Goal: Task Accomplishment & Management: Complete application form

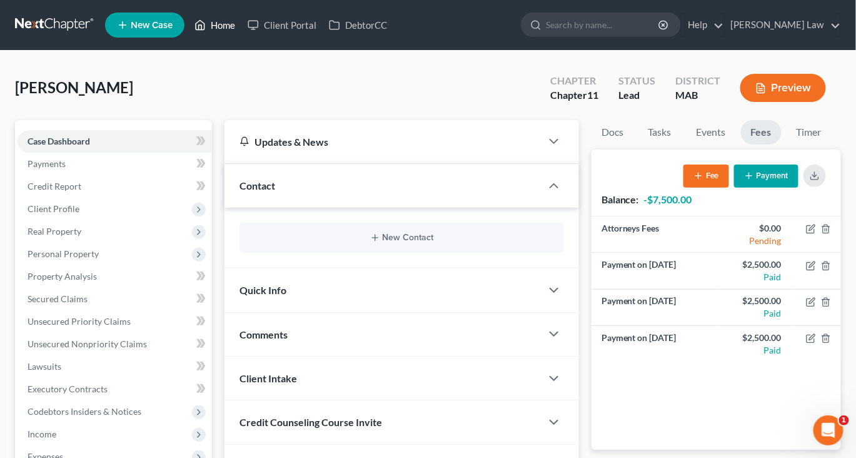
click at [241, 30] on link "Home" at bounding box center [214, 25] width 53 height 23
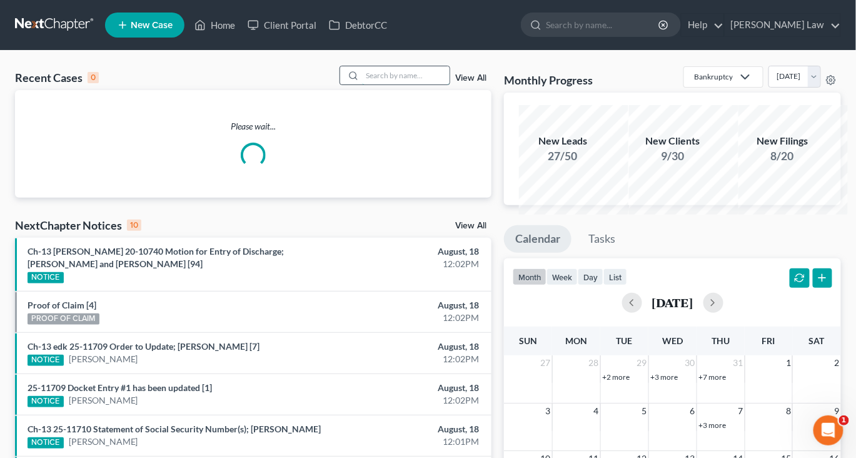
click at [391, 84] on input "search" at bounding box center [406, 75] width 88 height 18
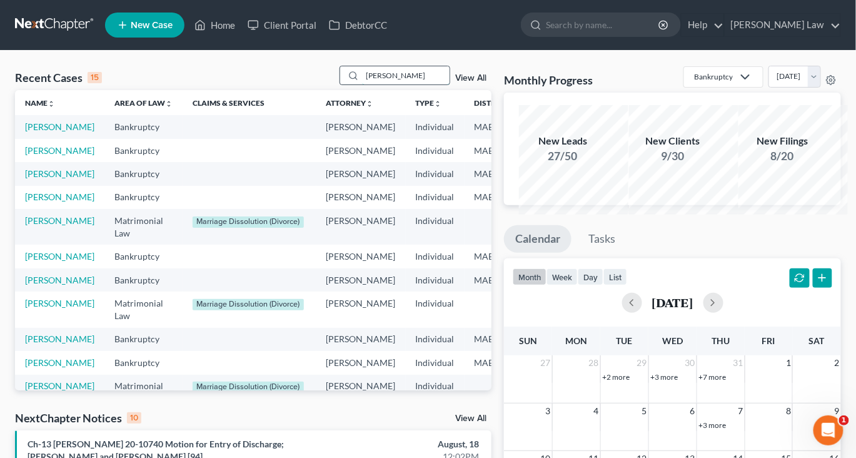
type input "[PERSON_NAME]"
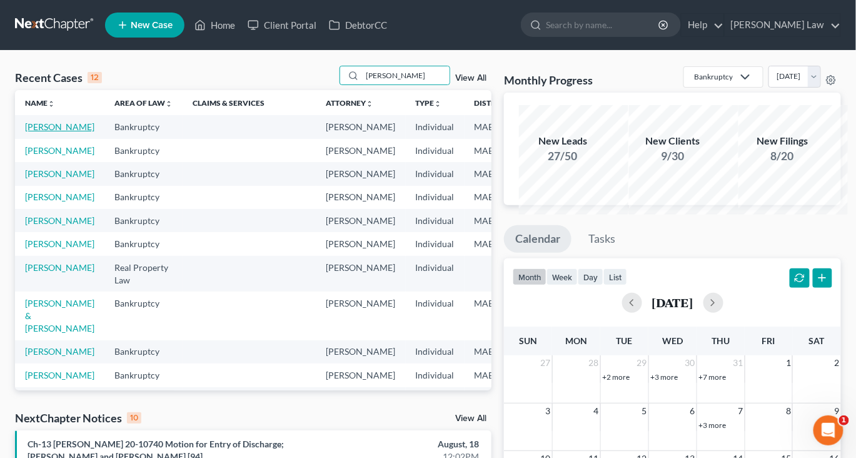
click at [56, 132] on link "[PERSON_NAME]" at bounding box center [59, 126] width 69 height 11
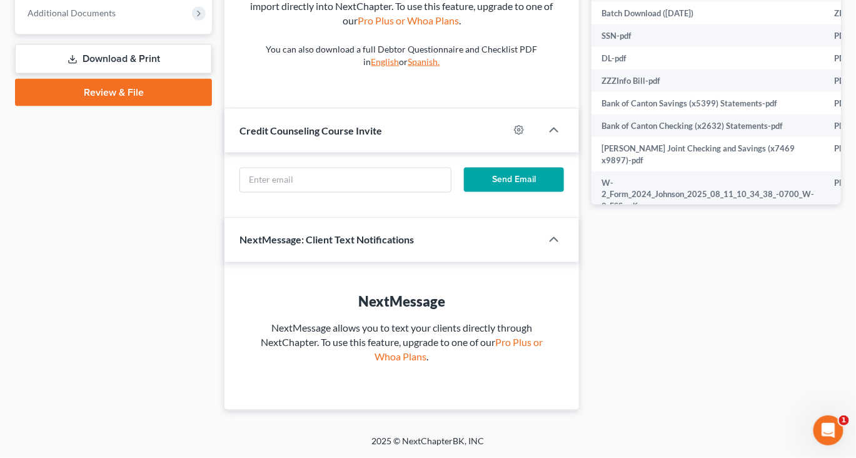
scroll to position [580, 0]
click at [145, 24] on span "Additional Documents" at bounding box center [115, 13] width 194 height 23
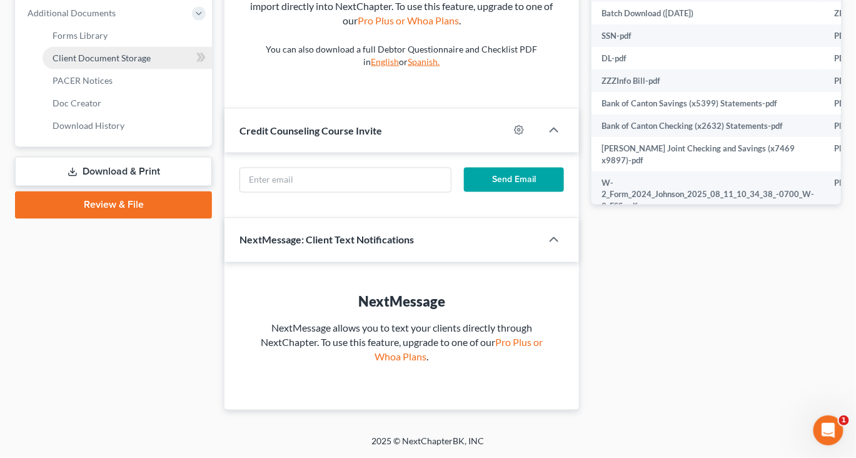
click at [151, 63] on span "Client Document Storage" at bounding box center [102, 58] width 98 height 11
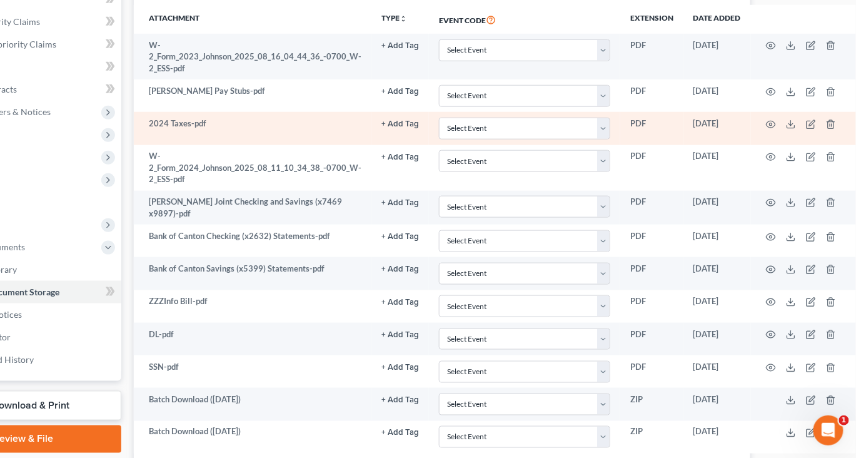
scroll to position [299, 193]
click at [796, 129] on icon at bounding box center [791, 124] width 10 height 10
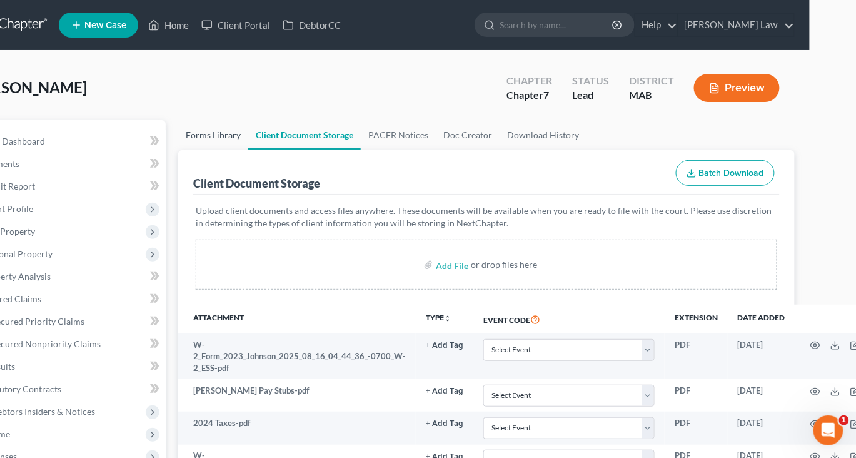
scroll to position [0, 0]
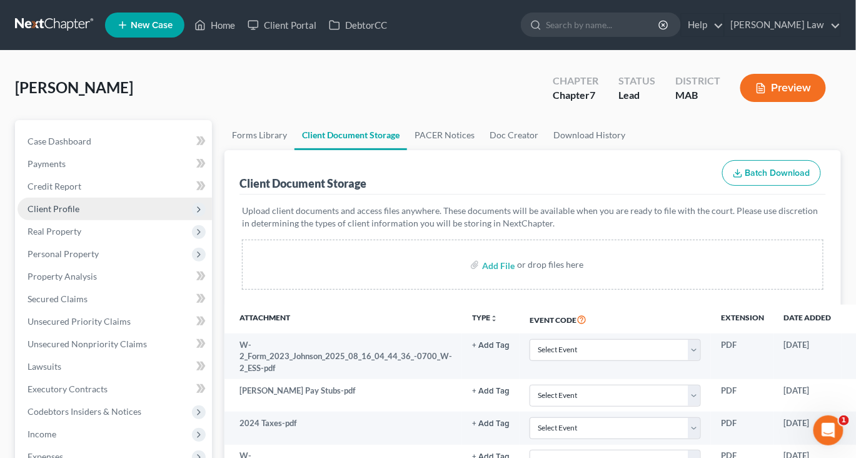
click at [56, 214] on span "Client Profile" at bounding box center [54, 208] width 52 height 11
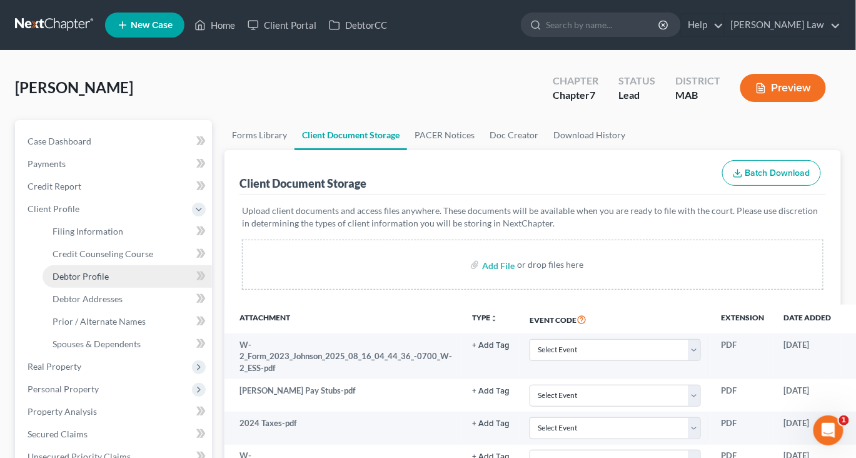
click at [96, 281] on span "Debtor Profile" at bounding box center [81, 276] width 56 height 11
select select "0"
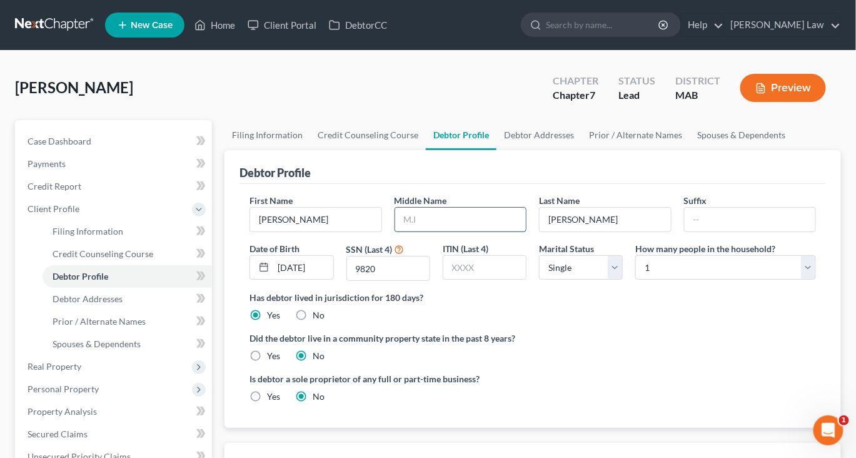
click at [449, 231] on input "text" at bounding box center [460, 220] width 131 height 24
type input "C."
click at [318, 279] on input "[DATE]" at bounding box center [302, 268] width 59 height 24
click at [581, 150] on link "Debtor Addresses" at bounding box center [538, 135] width 85 height 30
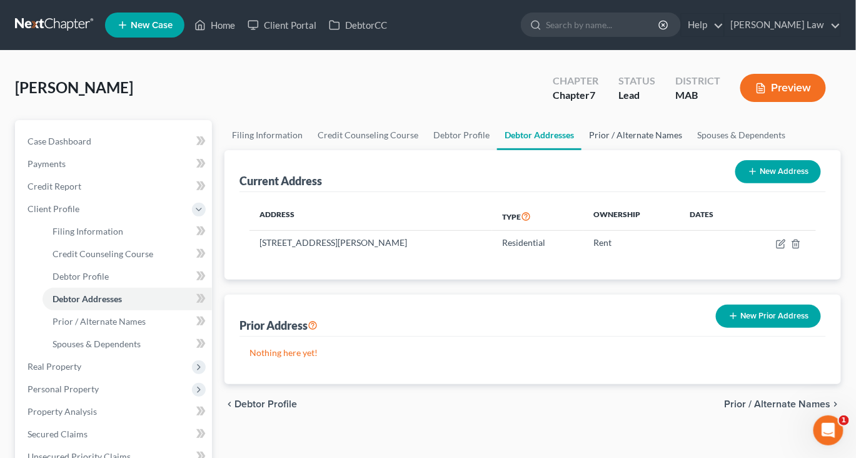
click at [689, 150] on link "Prior / Alternate Names" at bounding box center [635, 135] width 108 height 30
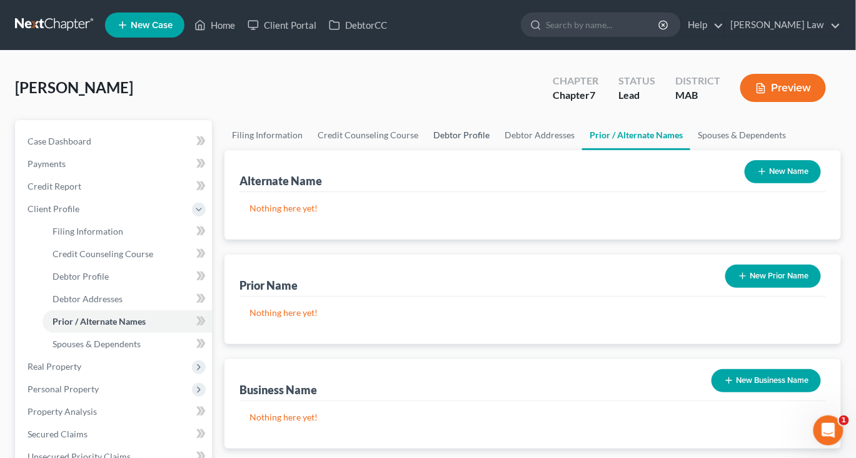
click at [497, 150] on link "Debtor Profile" at bounding box center [461, 135] width 71 height 30
select select "0"
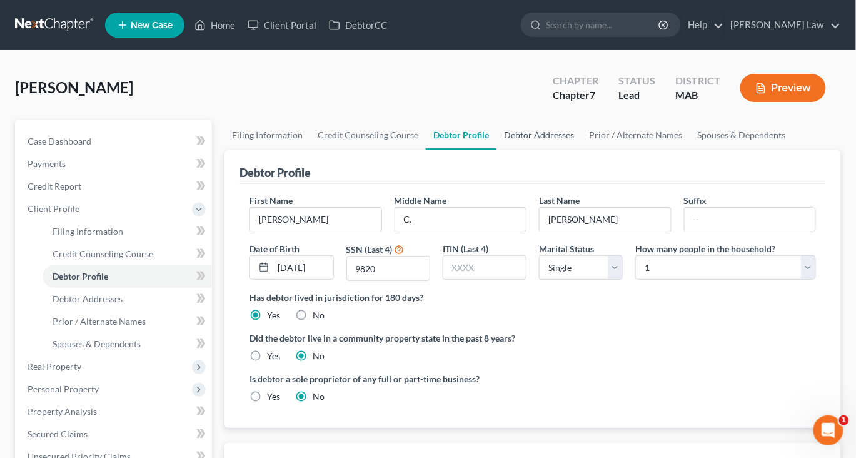
click at [581, 150] on link "Debtor Addresses" at bounding box center [538, 135] width 85 height 30
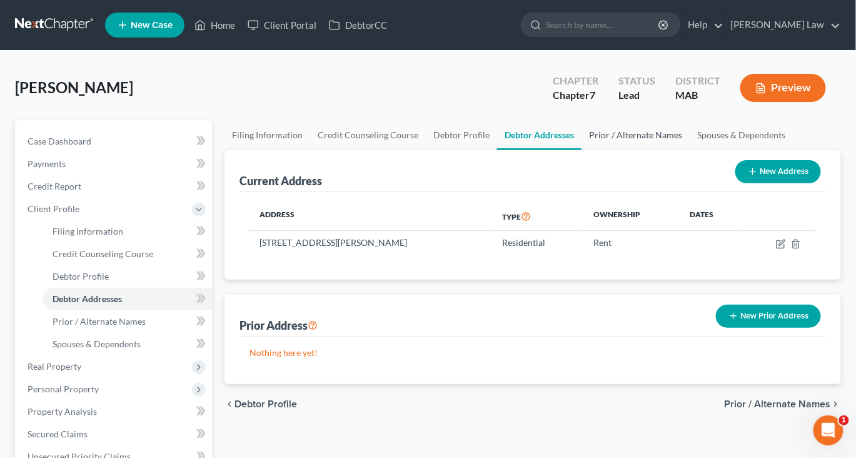
click at [689, 150] on link "Prior / Alternate Names" at bounding box center [635, 135] width 108 height 30
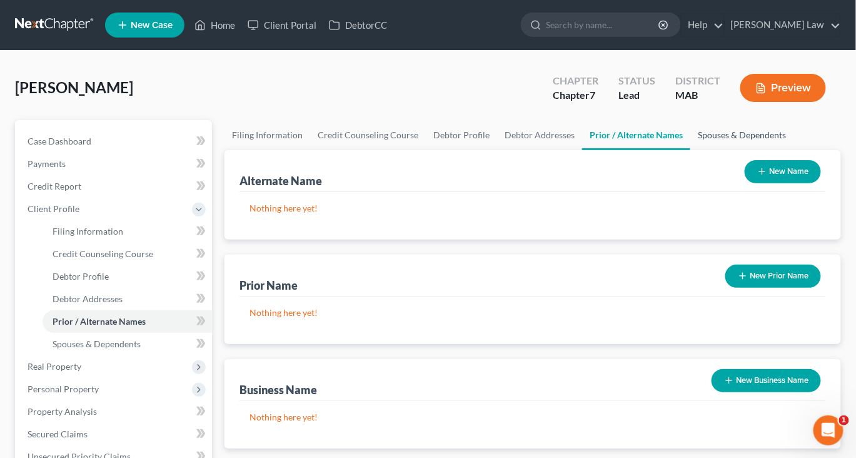
click at [690, 150] on link "Spouses & Dependents" at bounding box center [741, 135] width 103 height 30
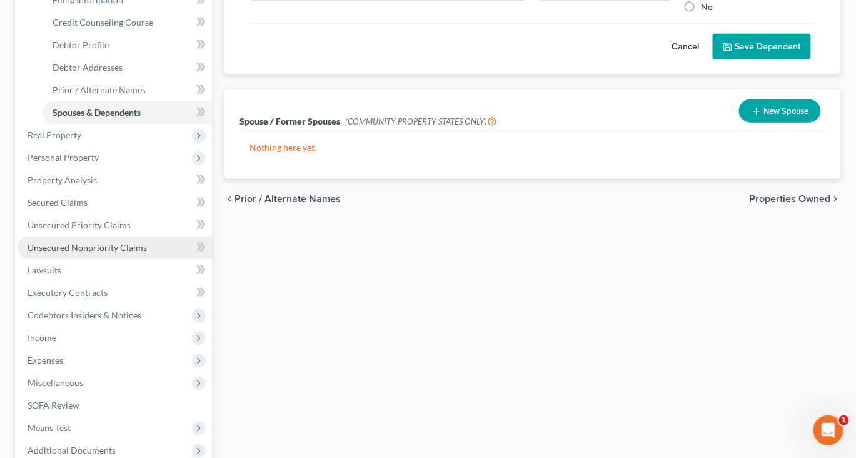
click at [83, 253] on span "Unsecured Nonpriority Claims" at bounding box center [87, 247] width 119 height 11
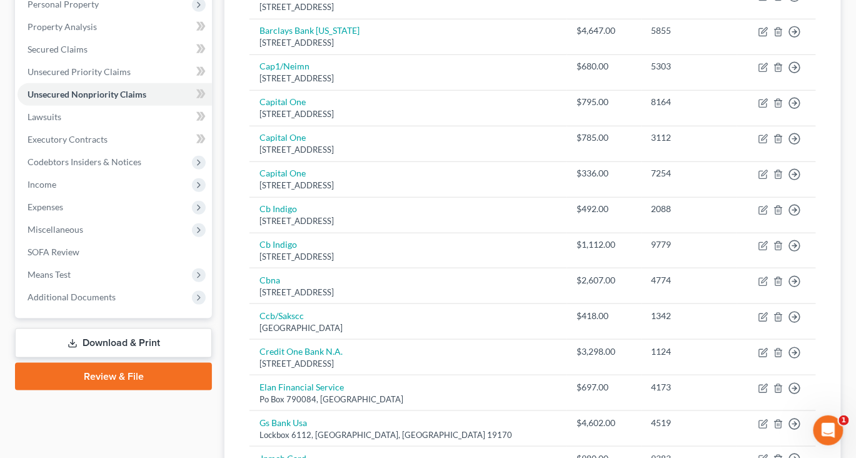
scroll to position [251, 0]
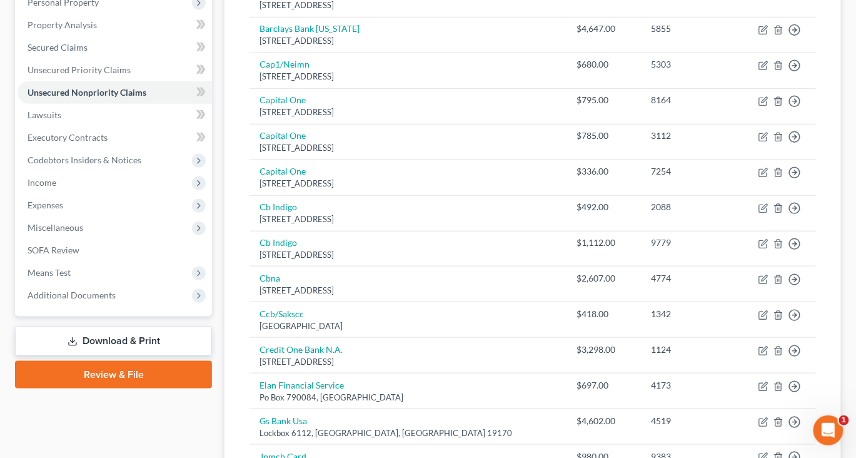
drag, startPoint x: 843, startPoint y: 18, endPoint x: 842, endPoint y: 35, distance: 17.5
click at [842, 35] on div "Unsecured Nonpriority Claims New Claim Import CSV Export CSV Delete All Credito…" at bounding box center [532, 272] width 629 height 806
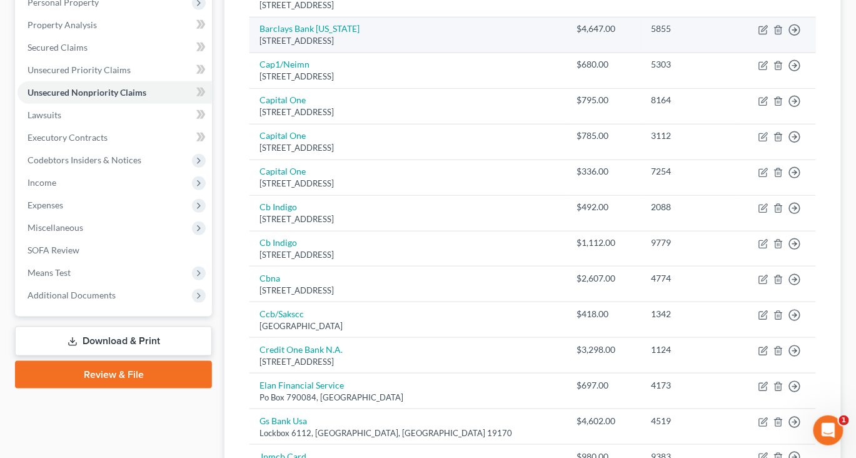
scroll to position [252, 0]
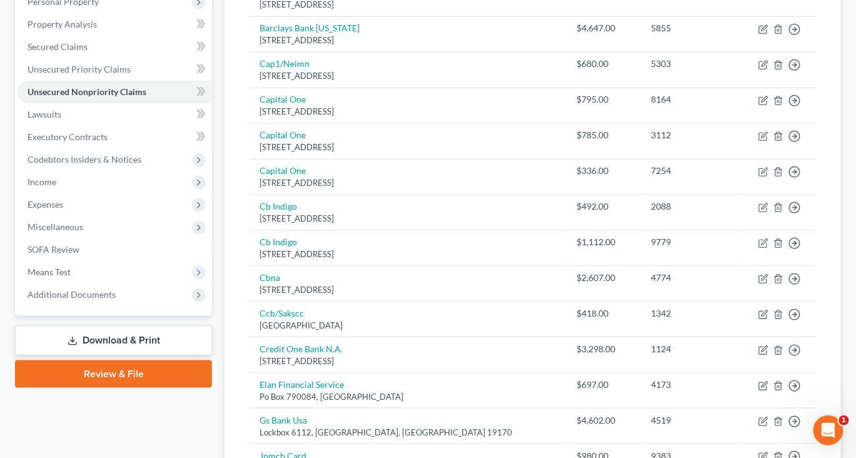
drag, startPoint x: 833, startPoint y: 122, endPoint x: 844, endPoint y: 174, distance: 53.0
click at [843, 173] on div "[PERSON_NAME] Upgraded Chapter Chapter 7 Status Lead District MAB Preview Petit…" at bounding box center [428, 249] width 856 height 900
drag, startPoint x: 828, startPoint y: 189, endPoint x: 827, endPoint y: 213, distance: 24.4
click at [827, 214] on div "Unsecured Nonpriority Claims New Claim Import CSV Export CSV Delete All Credito…" at bounding box center [532, 251] width 616 height 766
drag, startPoint x: 827, startPoint y: 213, endPoint x: 836, endPoint y: 250, distance: 37.9
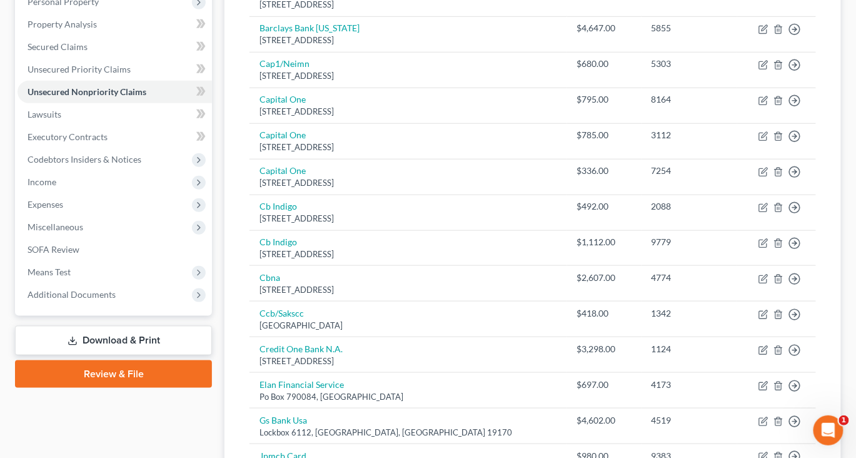
click at [835, 250] on div "Unsecured Nonpriority Claims New Claim Import CSV Export CSV Delete All Credito…" at bounding box center [532, 251] width 616 height 766
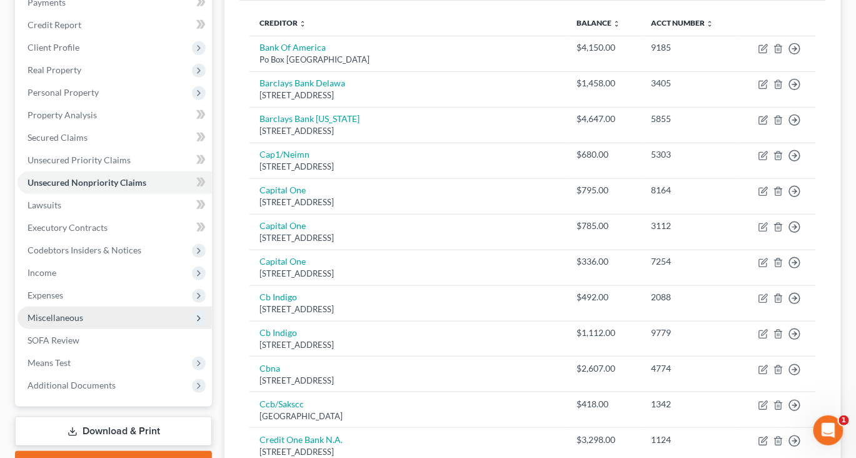
scroll to position [0, 0]
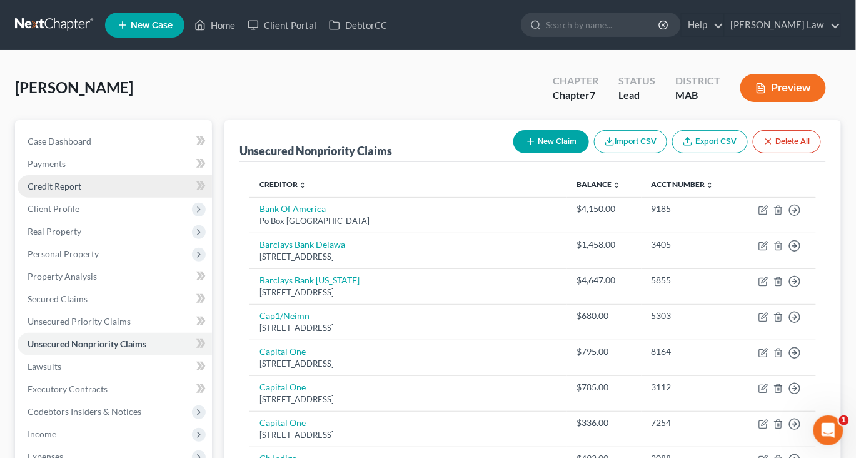
click at [81, 191] on span "Credit Report" at bounding box center [55, 186] width 54 height 11
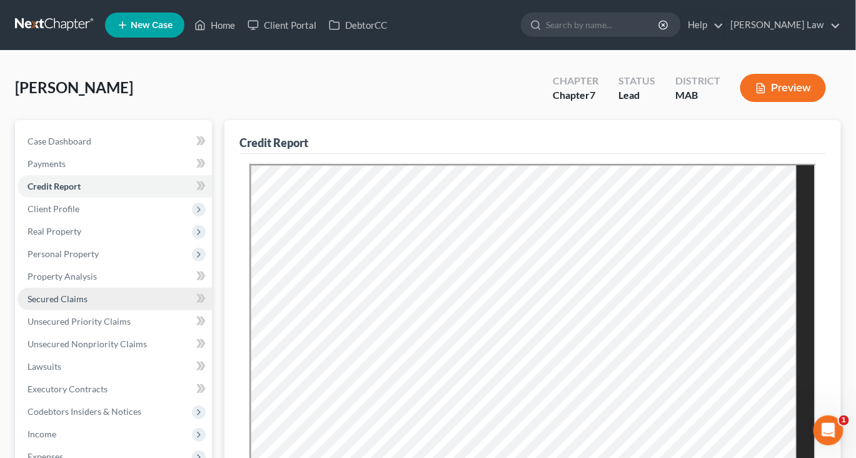
click at [71, 304] on span "Secured Claims" at bounding box center [58, 298] width 60 height 11
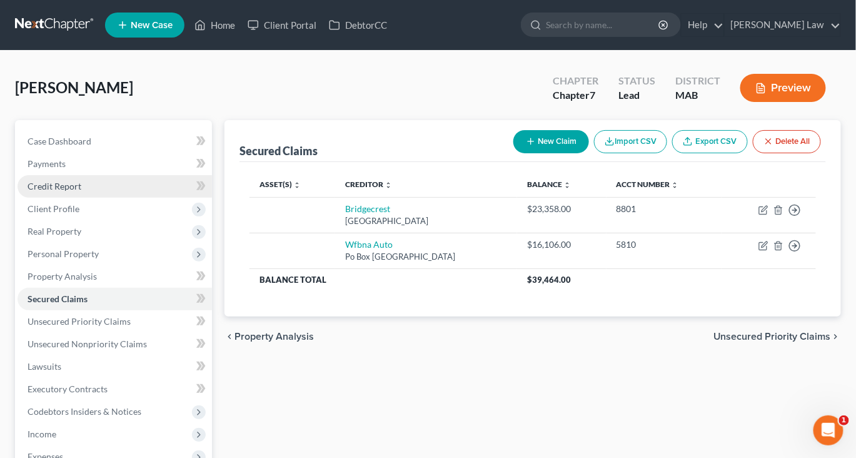
click at [81, 191] on span "Credit Report" at bounding box center [55, 186] width 54 height 11
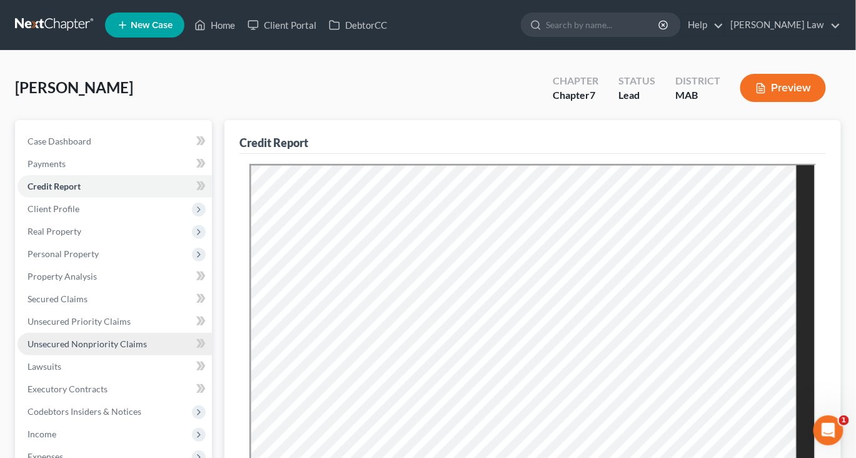
click at [122, 349] on span "Unsecured Nonpriority Claims" at bounding box center [87, 343] width 119 height 11
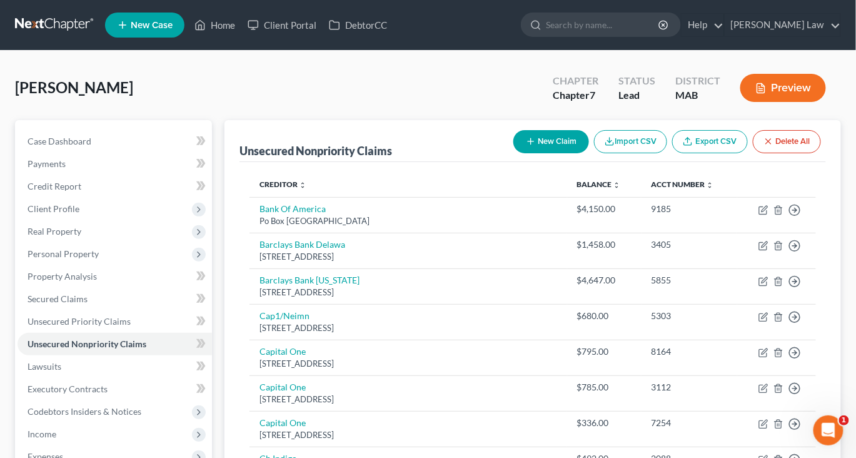
click at [508, 158] on div "New Claim Import CSV Export CSV Delete All" at bounding box center [667, 141] width 318 height 33
click at [526, 146] on icon "button" at bounding box center [531, 141] width 10 height 10
select select "0"
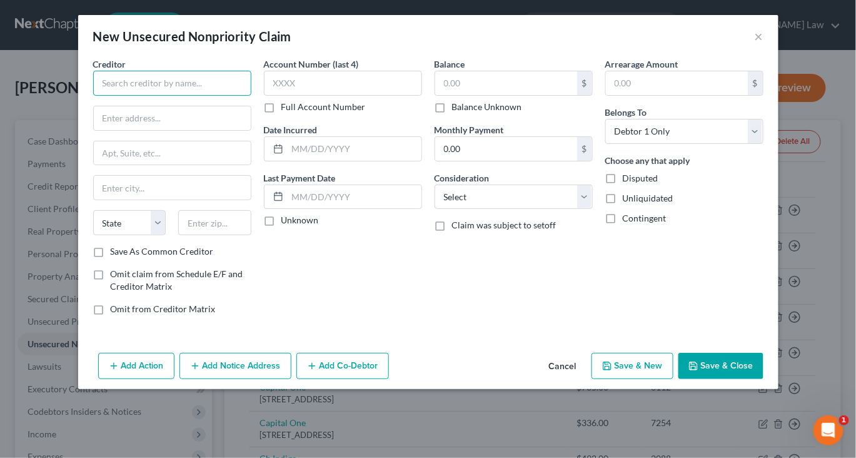
drag, startPoint x: 187, startPoint y: 113, endPoint x: 187, endPoint y: 89, distance: 23.1
click at [187, 96] on input "text" at bounding box center [172, 83] width 158 height 25
click at [753, 379] on button "Save & Close" at bounding box center [720, 366] width 85 height 26
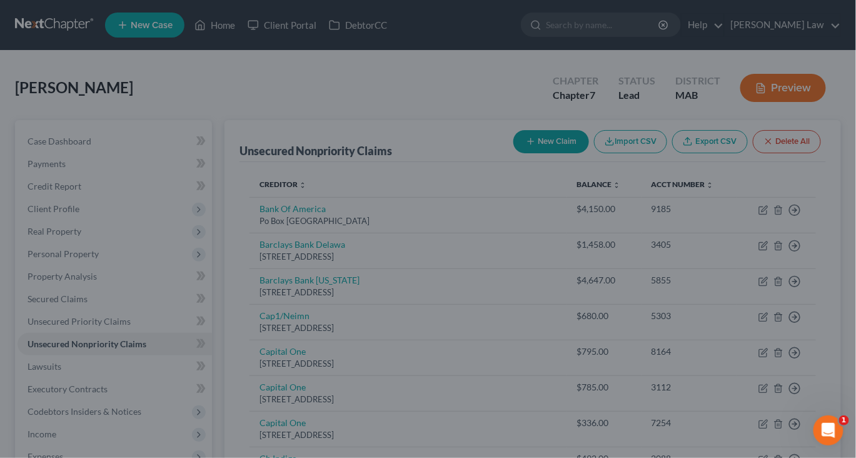
type input "Upgrade and upstart see credit"
type input "0.00"
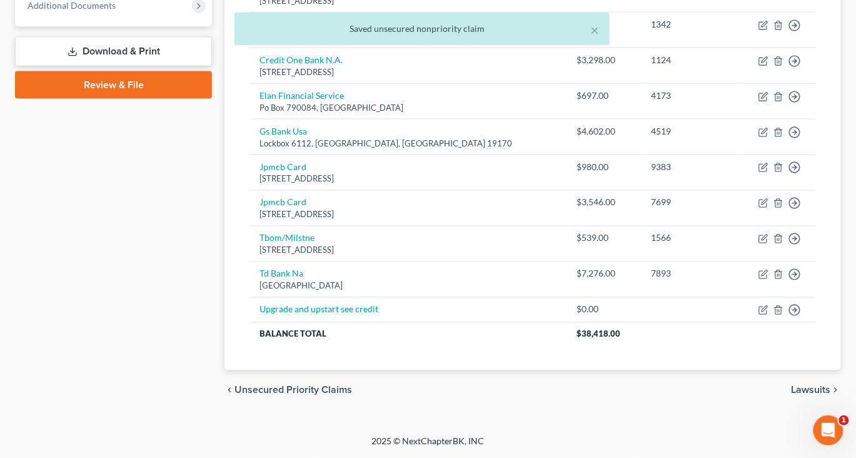
scroll to position [611, 0]
click at [145, 17] on span "Additional Documents" at bounding box center [115, 5] width 194 height 23
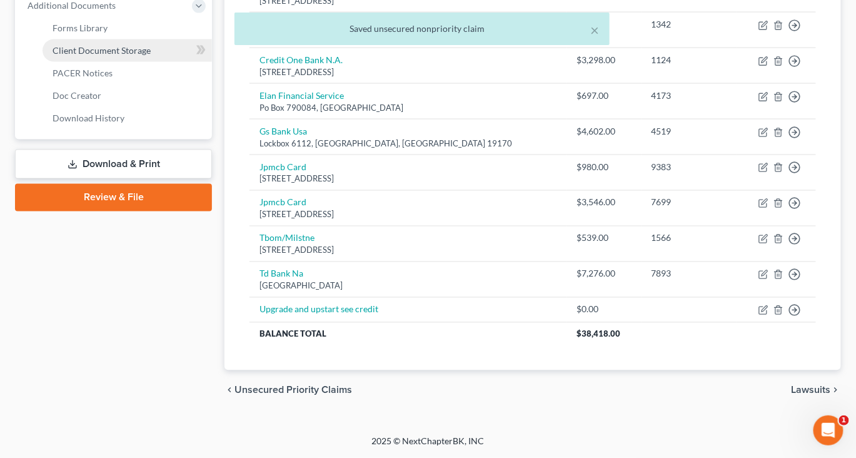
click at [151, 56] on span "Client Document Storage" at bounding box center [102, 50] width 98 height 11
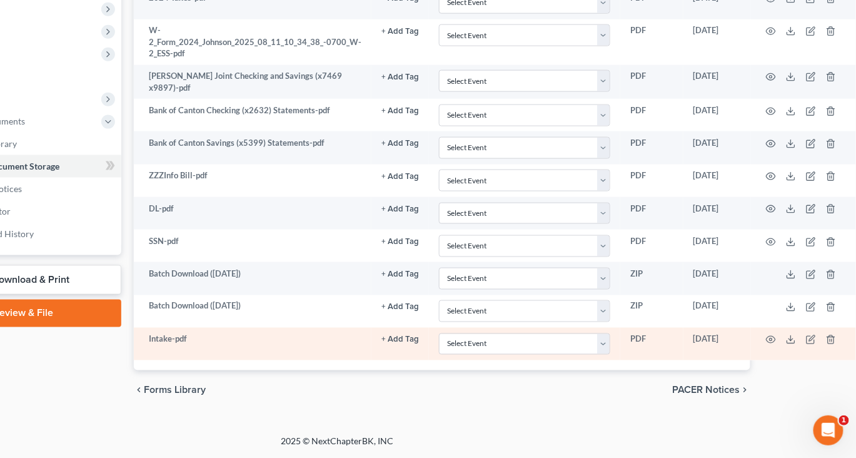
scroll to position [633, 183]
click at [793, 339] on polyline at bounding box center [791, 340] width 4 height 2
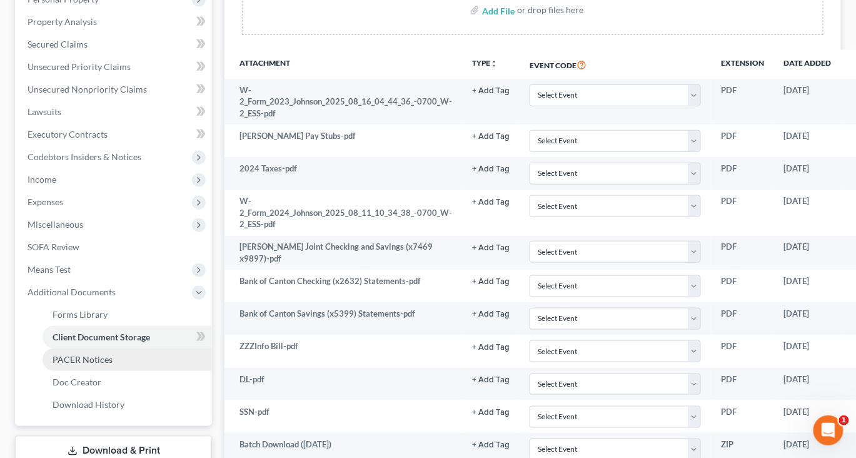
scroll to position [249, 0]
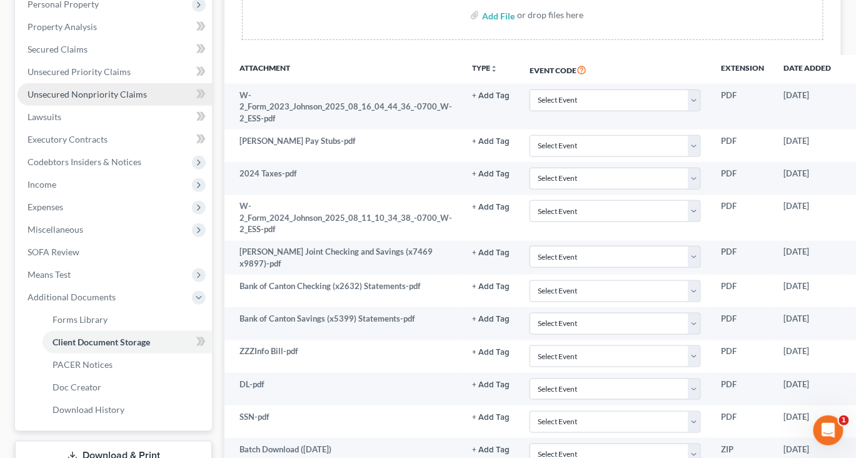
click at [93, 99] on span "Unsecured Nonpriority Claims" at bounding box center [87, 94] width 119 height 11
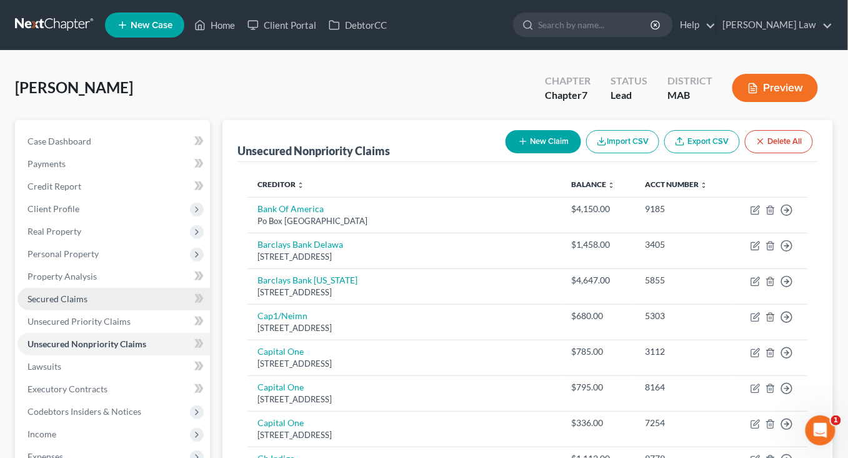
click at [72, 304] on span "Secured Claims" at bounding box center [58, 298] width 60 height 11
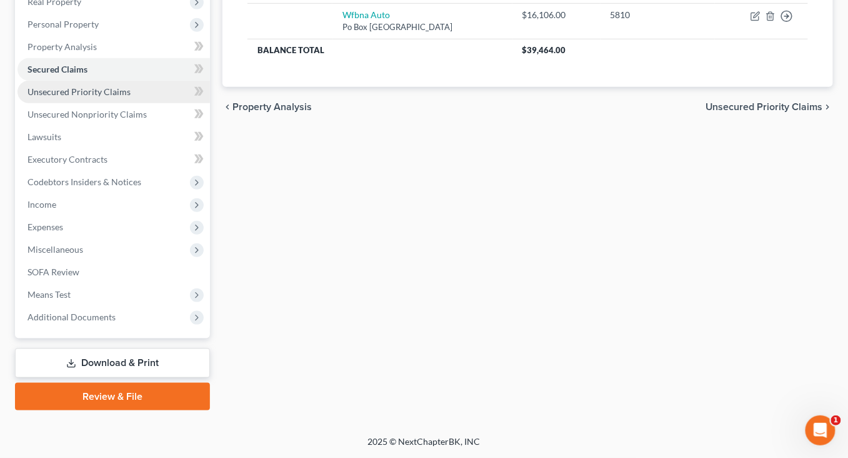
scroll to position [253, 0]
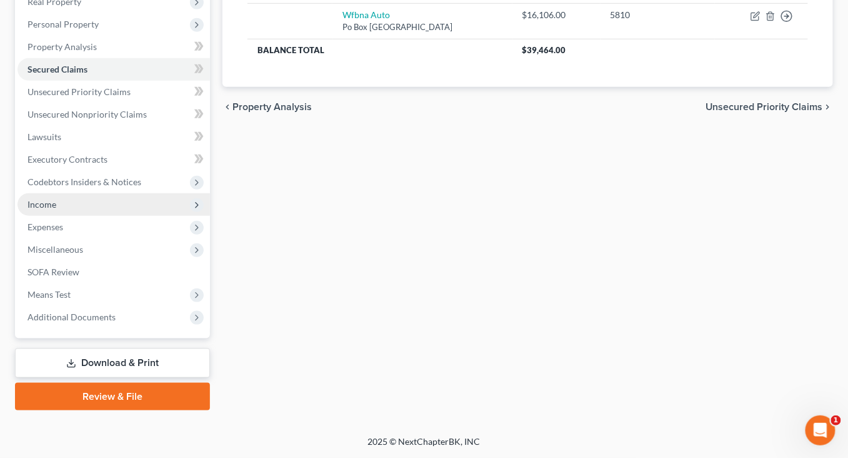
click at [48, 216] on span "Income" at bounding box center [114, 204] width 193 height 23
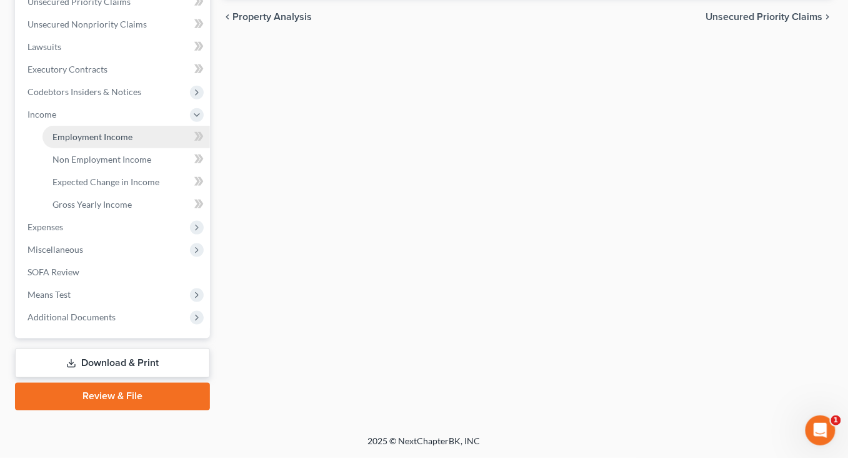
scroll to position [504, 0]
click at [92, 303] on div "Case Dashboard Payments Invoices Payments Payments Credit Report Client Profile…" at bounding box center [112, 70] width 195 height 538
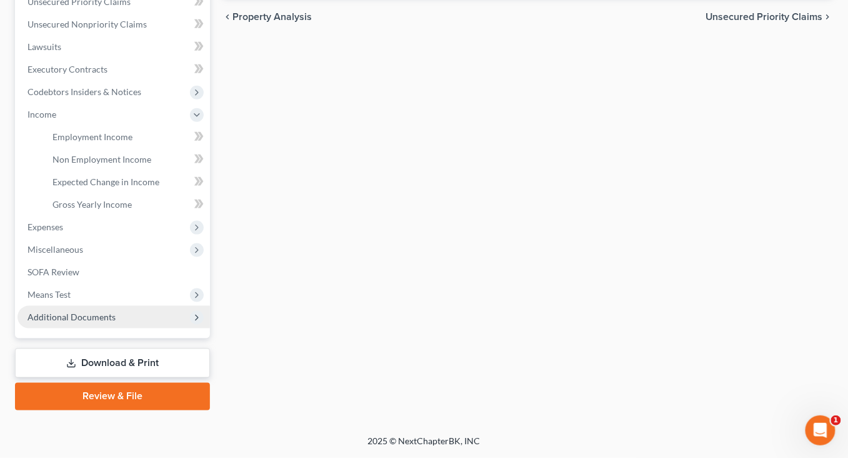
click at [95, 306] on span "Additional Documents" at bounding box center [114, 317] width 193 height 23
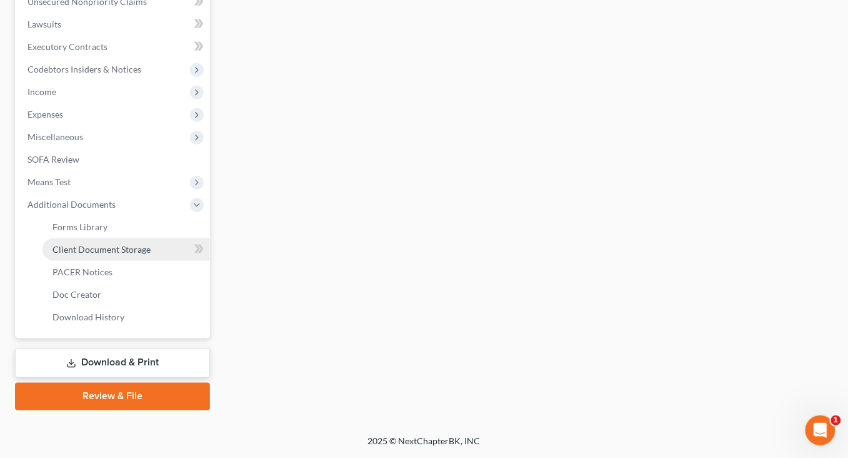
click at [143, 244] on span "Client Document Storage" at bounding box center [102, 249] width 98 height 11
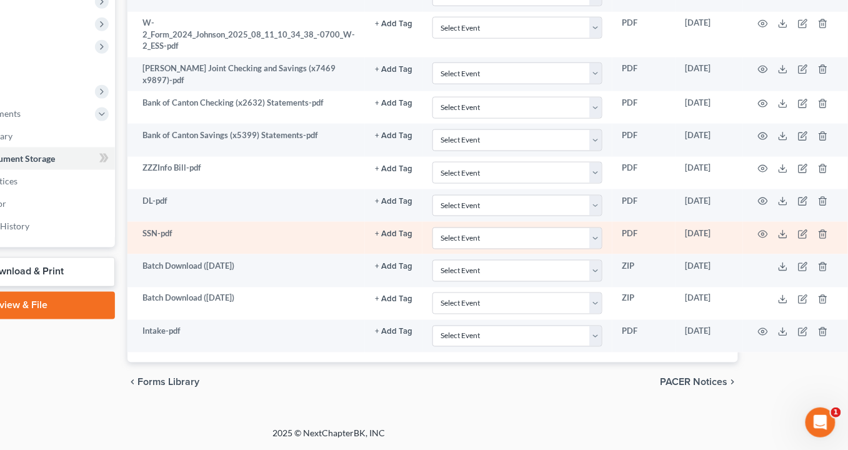
scroll to position [641, 140]
click at [768, 229] on icon "button" at bounding box center [763, 234] width 10 height 10
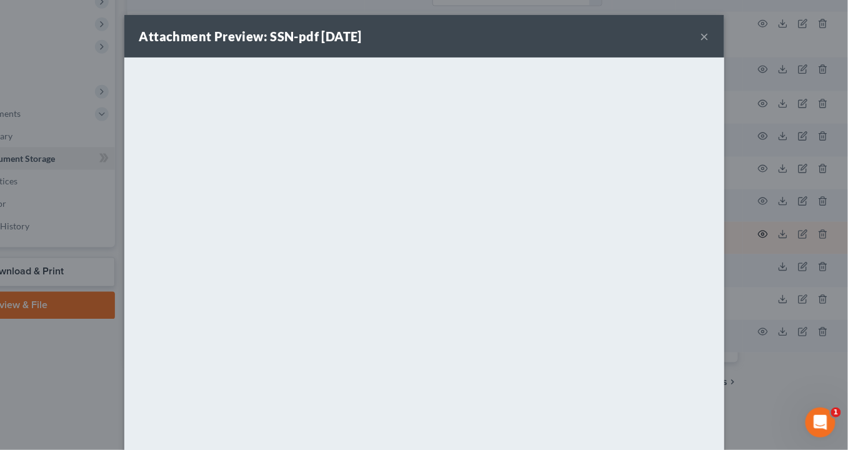
scroll to position [633, 140]
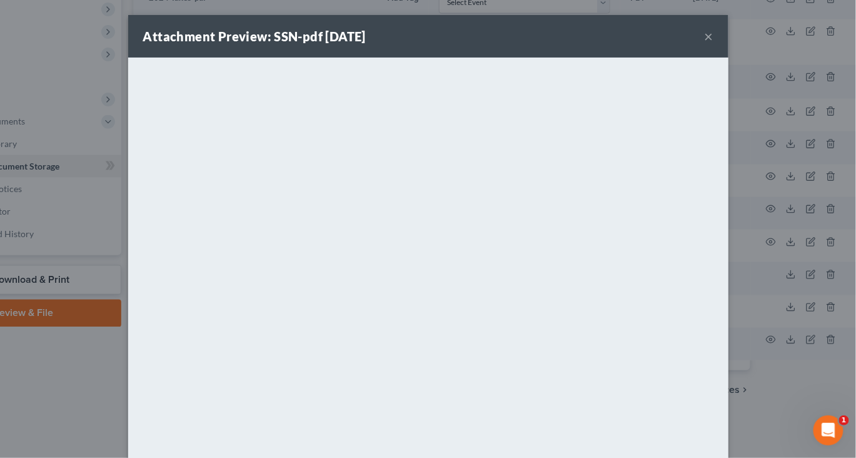
click at [713, 44] on button "×" at bounding box center [708, 36] width 9 height 15
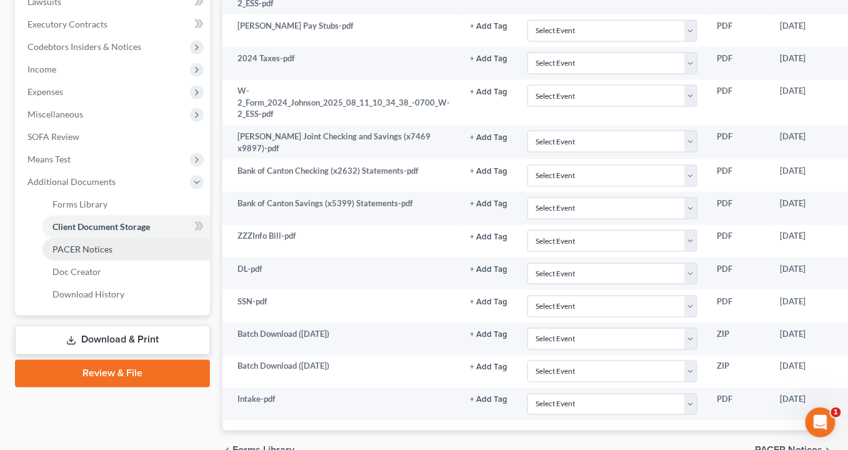
scroll to position [368, 0]
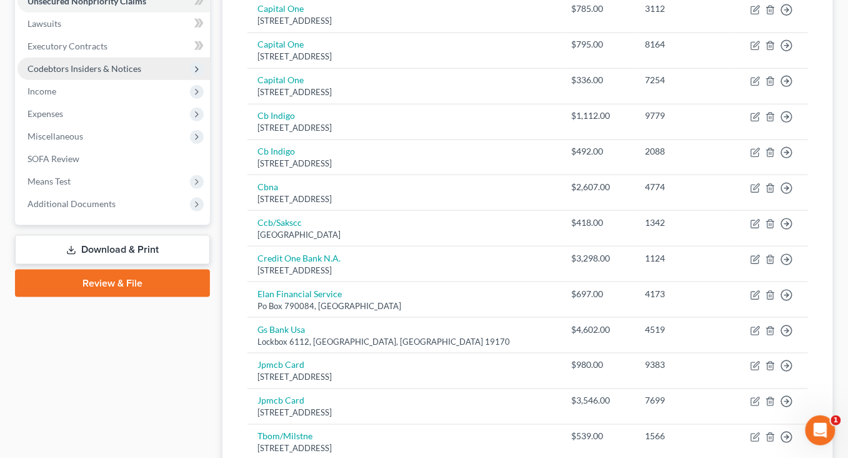
scroll to position [367, 0]
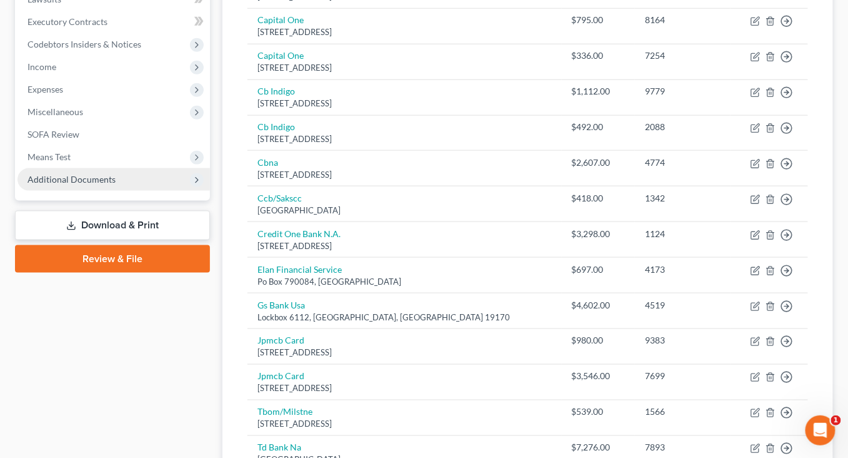
click at [116, 184] on span "Additional Documents" at bounding box center [72, 179] width 88 height 11
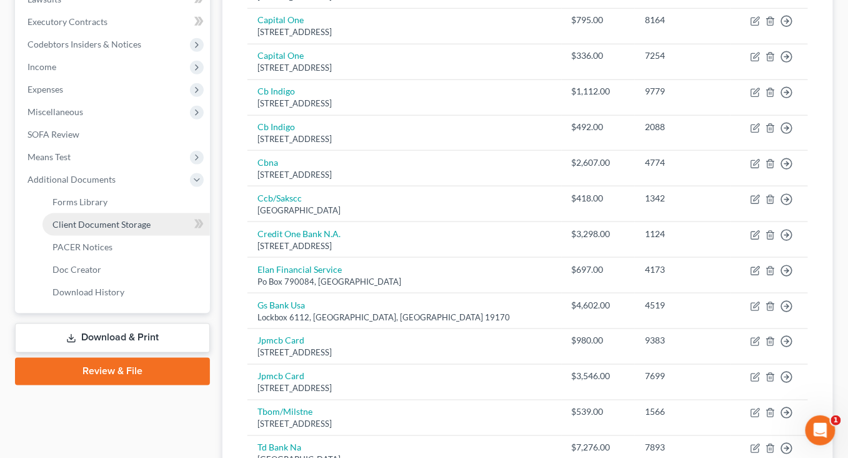
click at [151, 229] on span "Client Document Storage" at bounding box center [102, 224] width 98 height 11
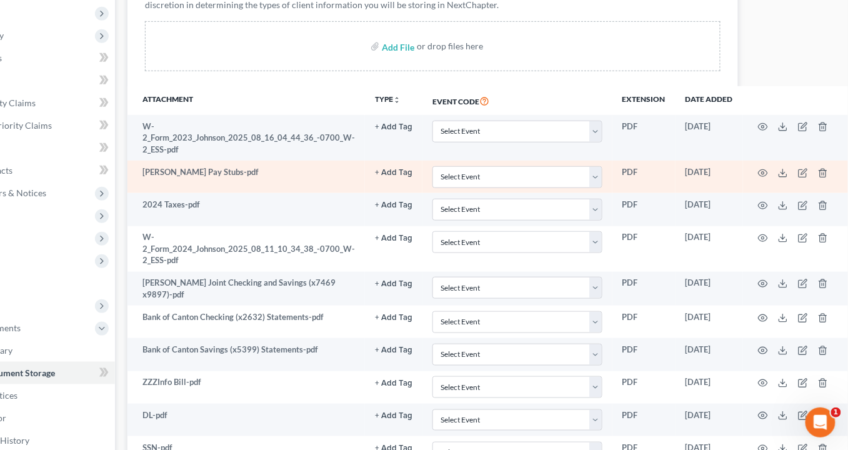
scroll to position [218, 216]
click at [778, 178] on icon at bounding box center [783, 173] width 10 height 10
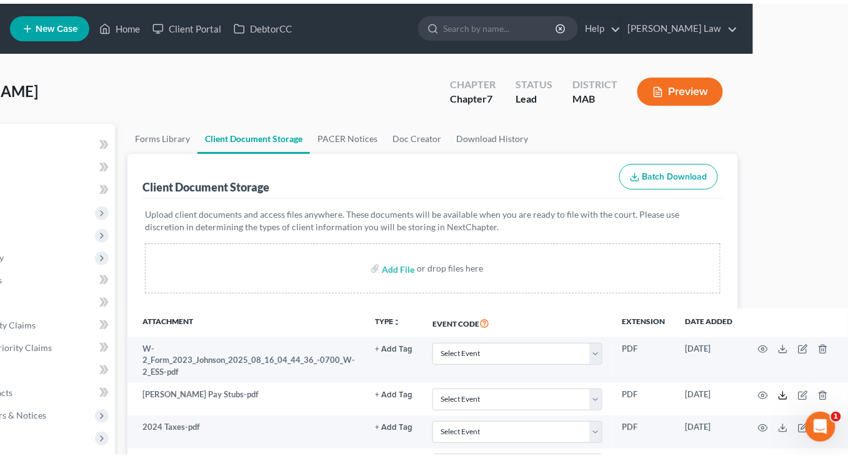
scroll to position [0, 0]
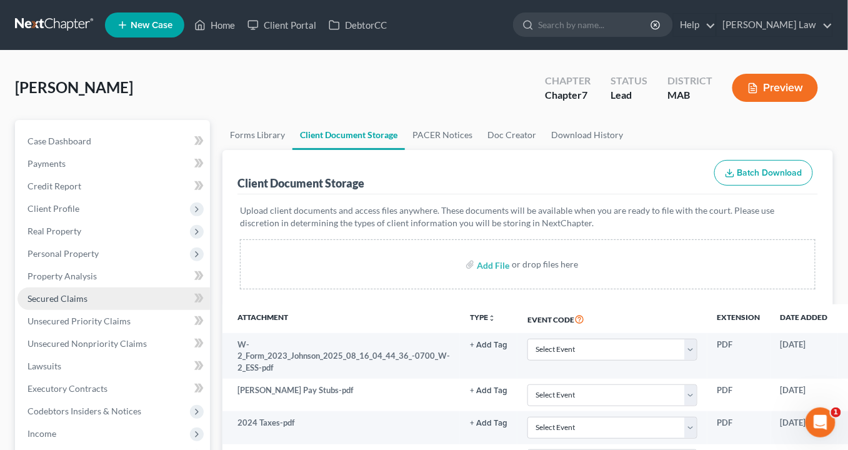
click at [71, 304] on span "Secured Claims" at bounding box center [58, 298] width 60 height 11
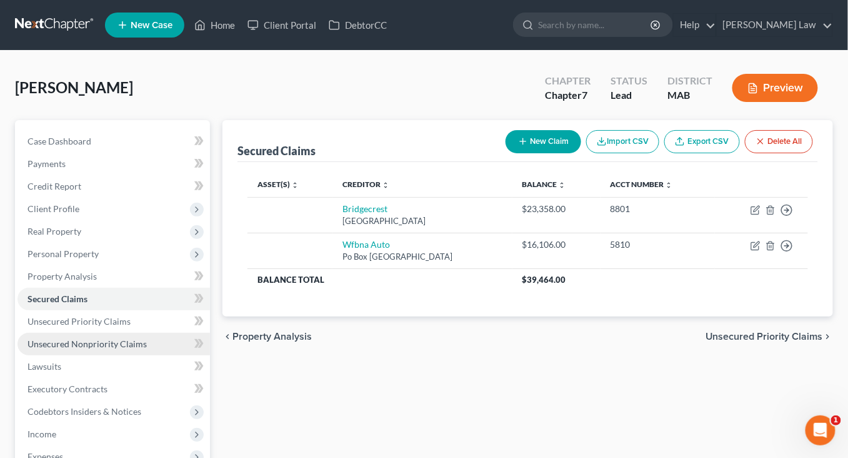
click at [119, 349] on span "Unsecured Nonpriority Claims" at bounding box center [87, 343] width 119 height 11
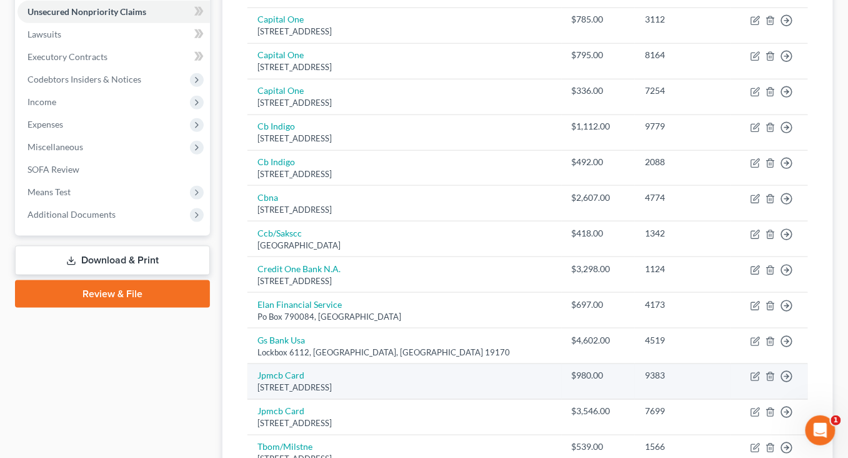
scroll to position [227, 0]
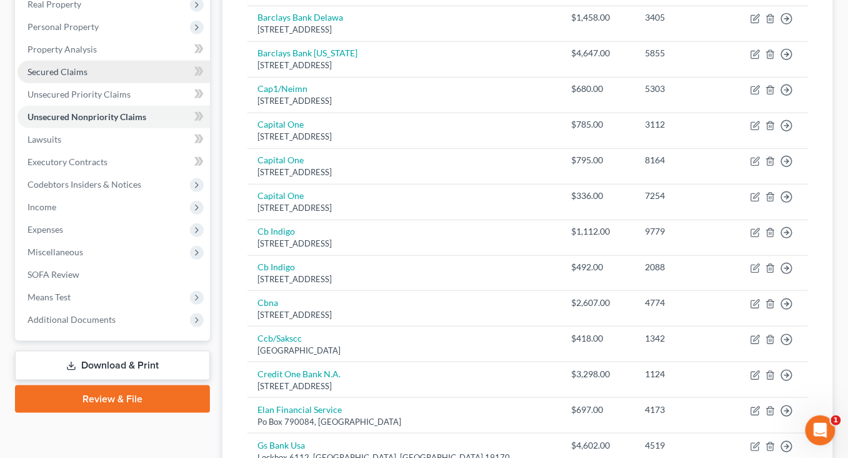
click at [133, 83] on link "Secured Claims" at bounding box center [114, 72] width 193 height 23
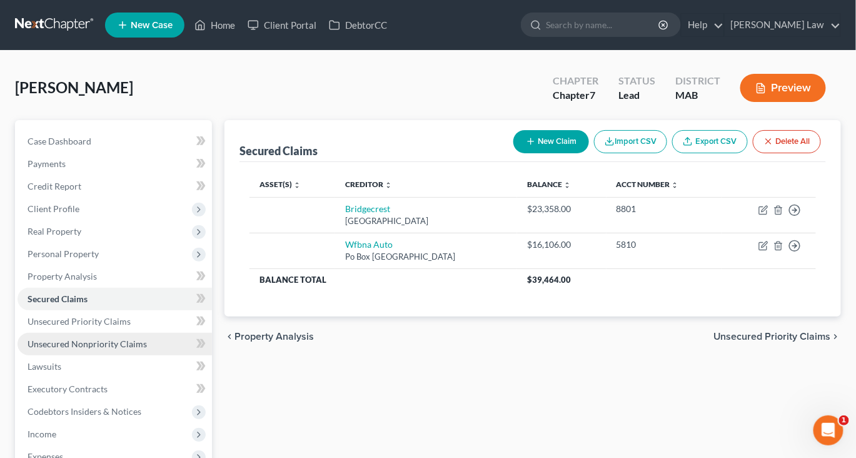
click at [123, 349] on span "Unsecured Nonpriority Claims" at bounding box center [87, 343] width 119 height 11
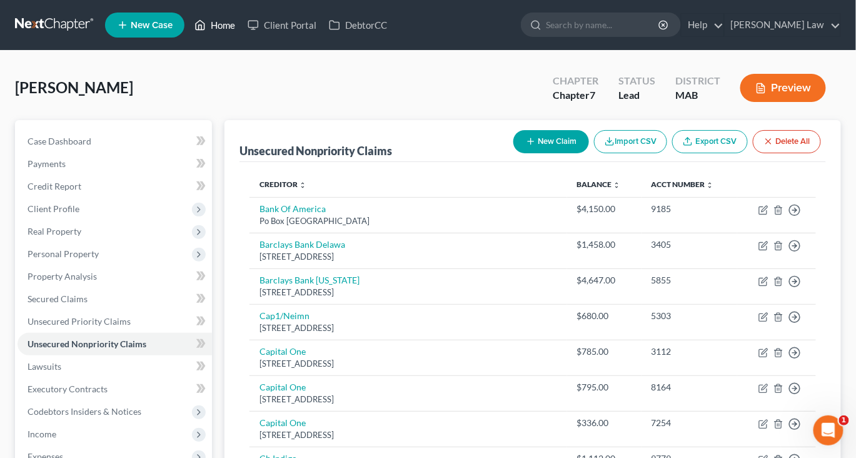
click at [241, 31] on link "Home" at bounding box center [214, 25] width 53 height 23
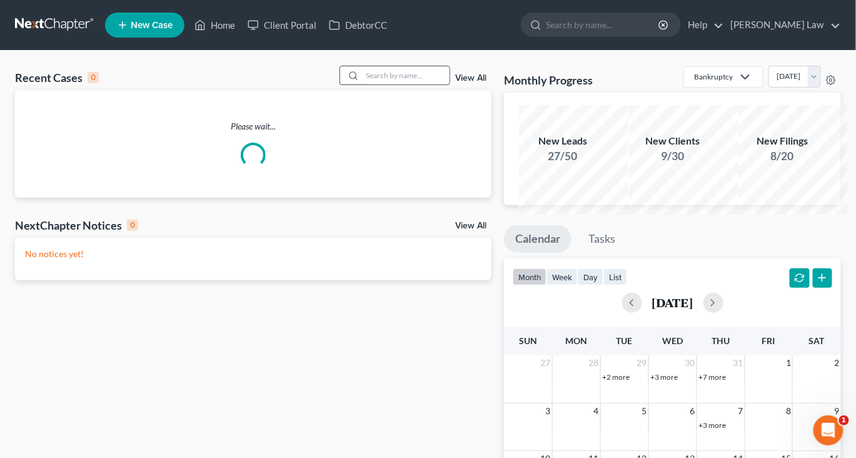
click at [371, 84] on input "search" at bounding box center [406, 75] width 88 height 18
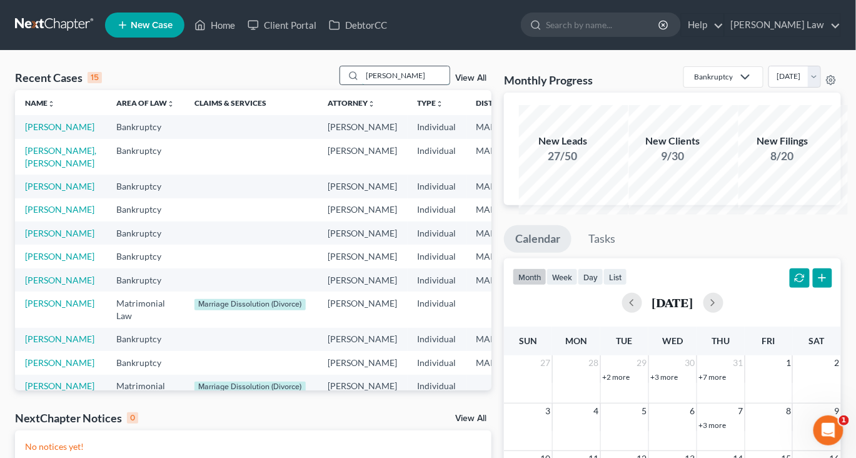
type input "[PERSON_NAME]"
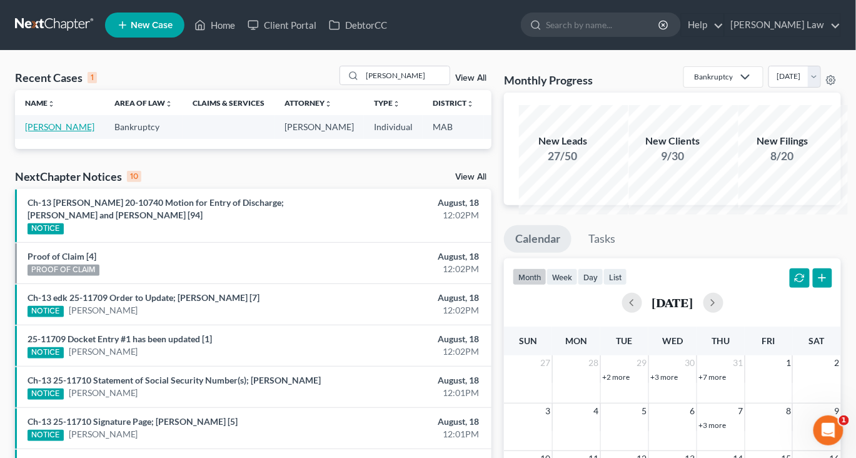
click at [42, 132] on link "[PERSON_NAME]" at bounding box center [59, 126] width 69 height 11
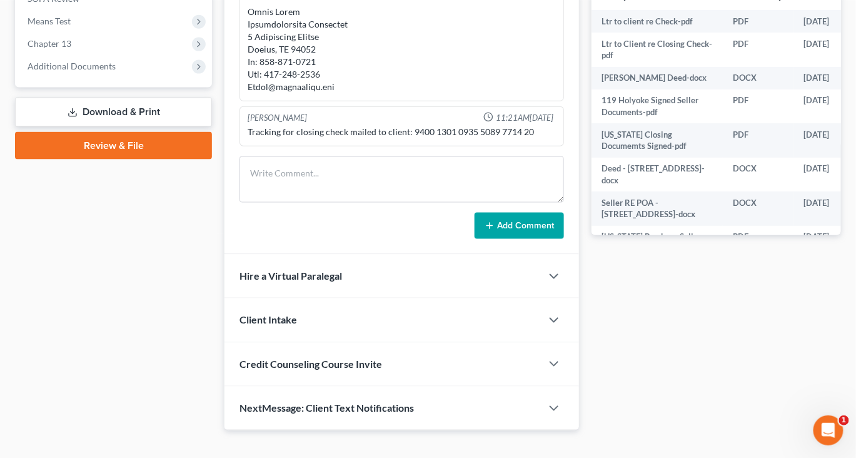
scroll to position [505, 0]
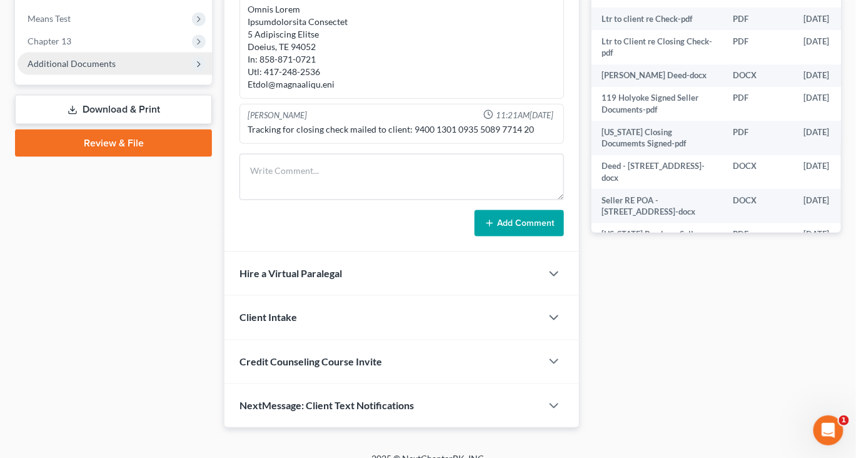
click at [100, 69] on span "Additional Documents" at bounding box center [72, 63] width 88 height 11
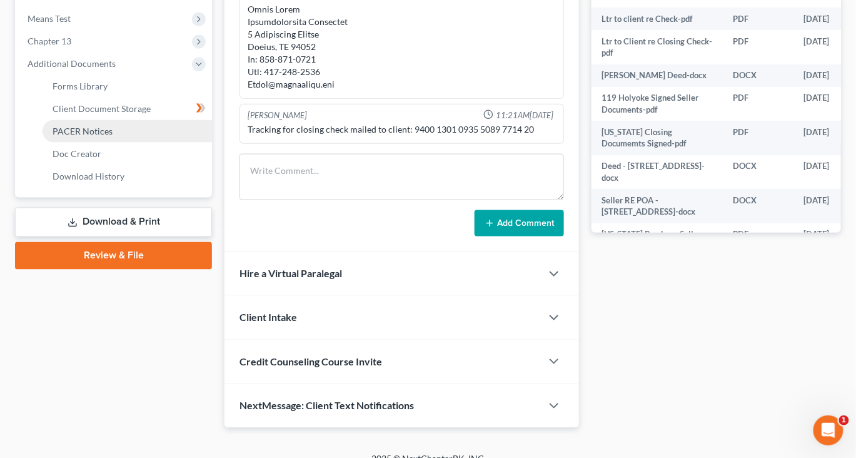
click at [113, 136] on span "PACER Notices" at bounding box center [83, 131] width 60 height 11
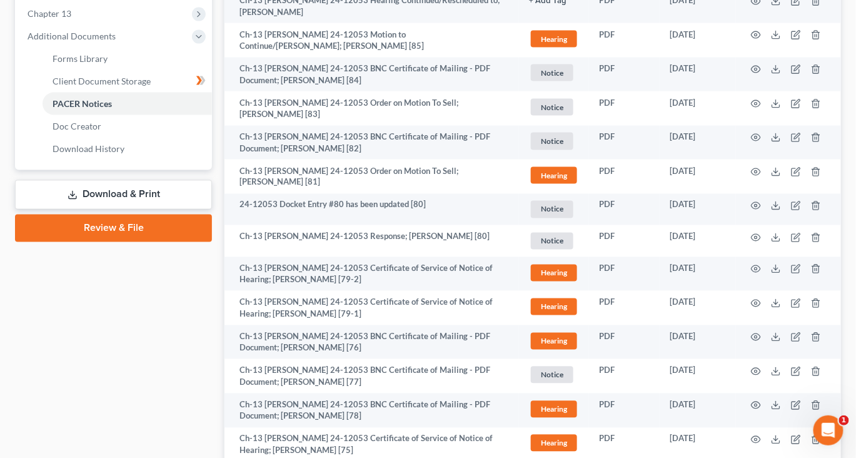
scroll to position [535, 0]
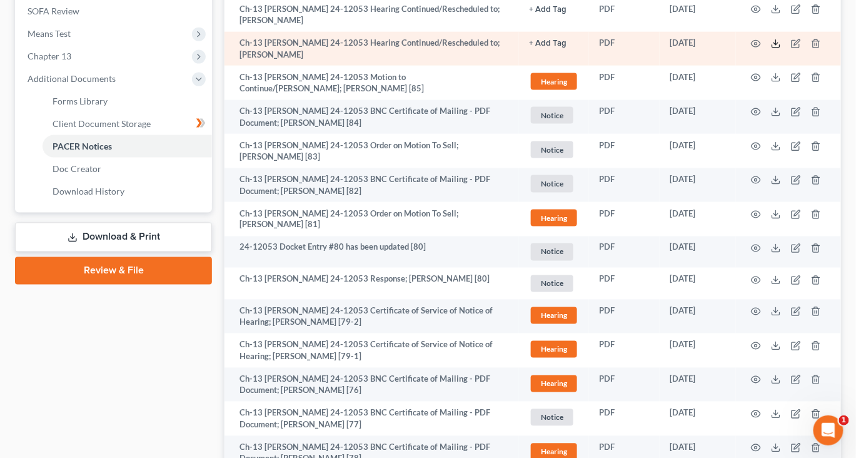
scroll to position [489, 0]
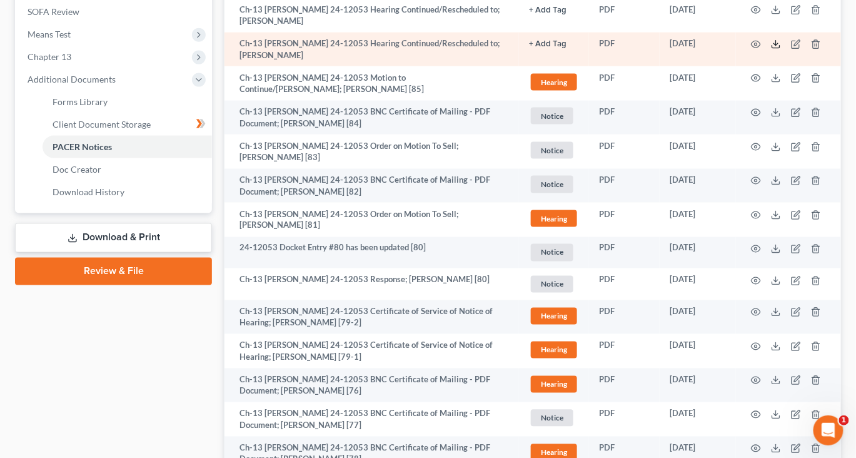
click at [776, 46] on line at bounding box center [776, 43] width 0 height 5
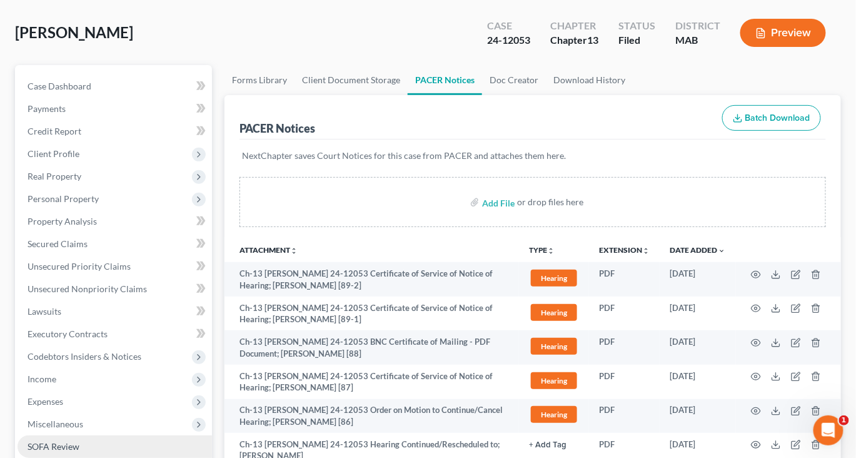
scroll to position [0, 0]
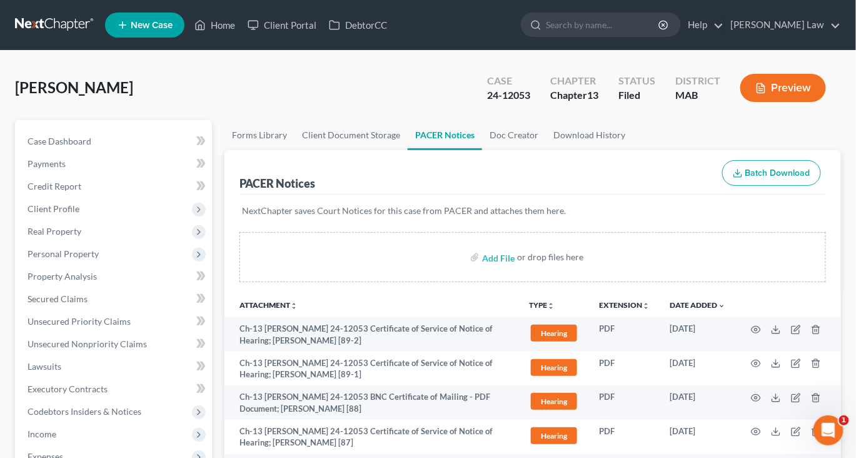
click at [173, 30] on span "New Case" at bounding box center [152, 25] width 42 height 9
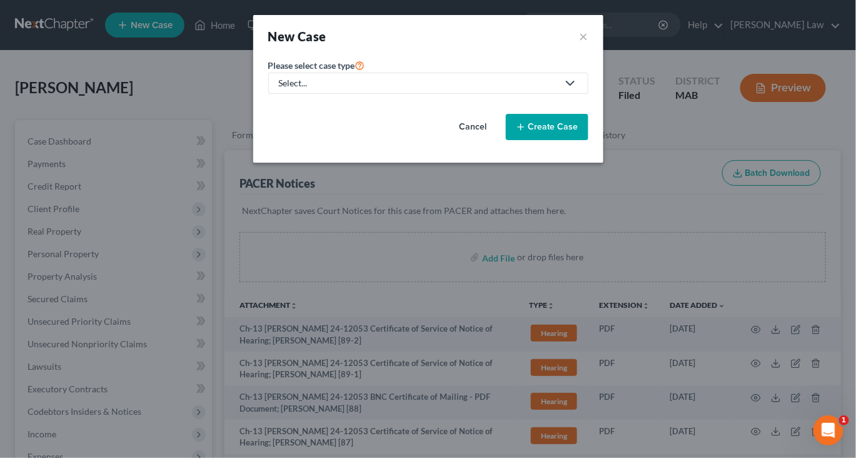
click at [285, 89] on div "Select..." at bounding box center [418, 83] width 279 height 13
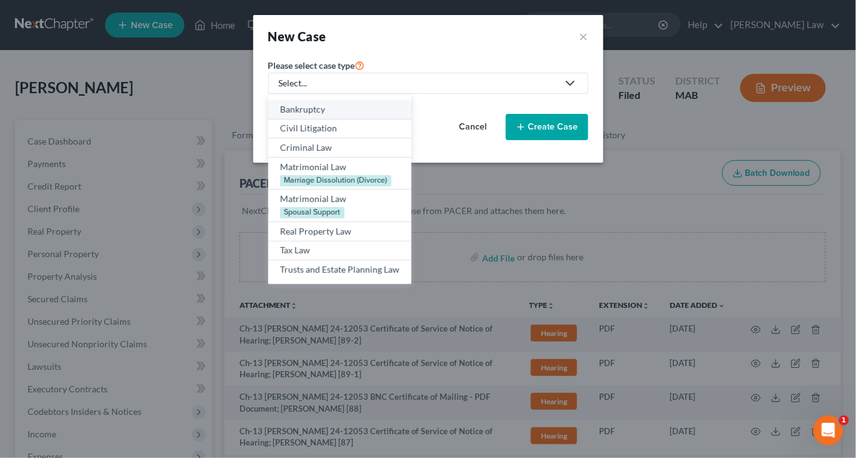
click at [280, 116] on div "Bankruptcy" at bounding box center [339, 109] width 119 height 13
select select "39"
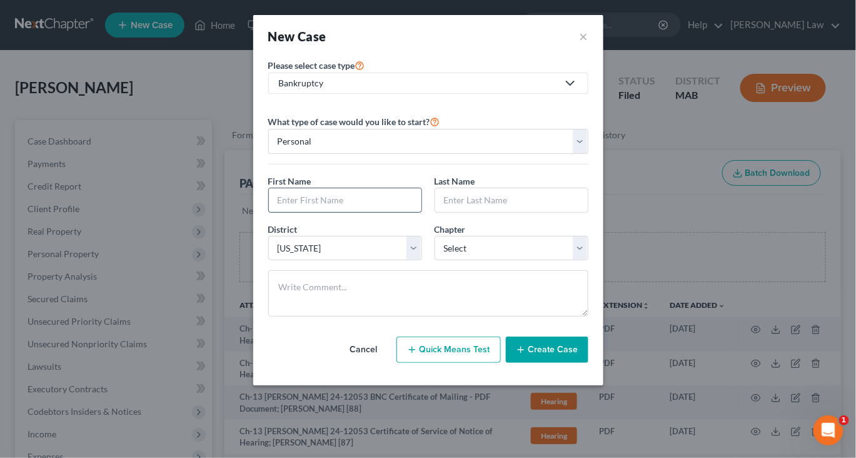
click at [279, 212] on input "text" at bounding box center [345, 200] width 153 height 24
type input "[PERSON_NAME]"
type input "Monroe"
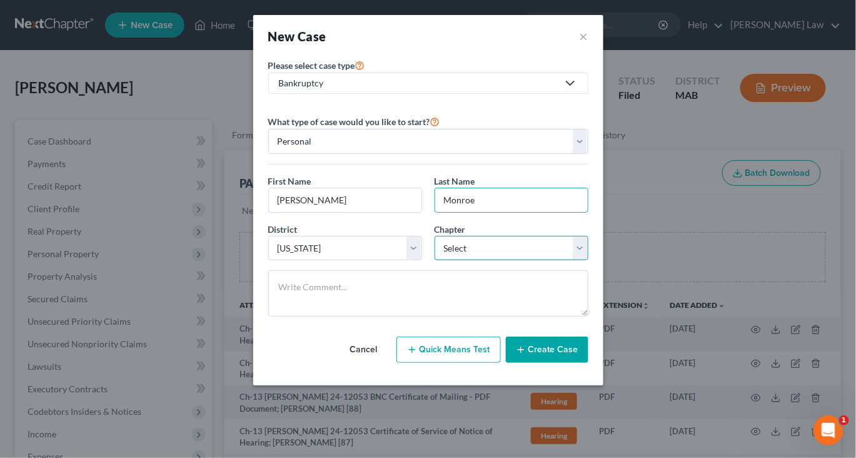
click at [588, 261] on select "Select 7 11 12 13" at bounding box center [511, 248] width 154 height 25
select select "0"
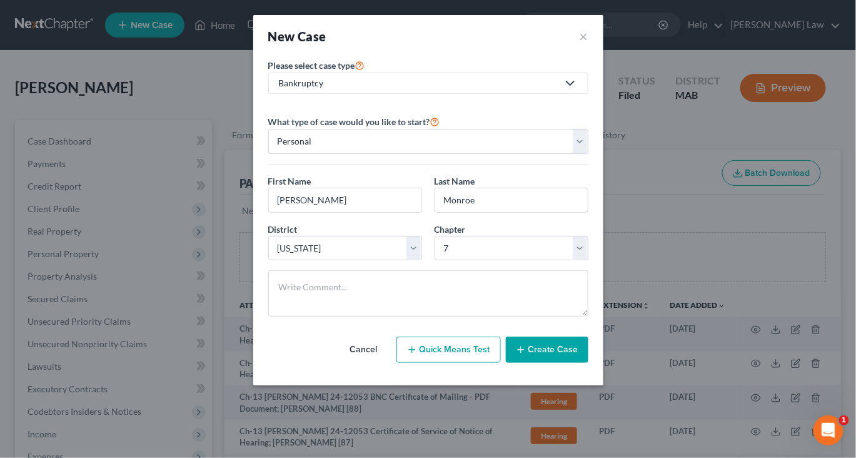
click at [573, 363] on button "Create Case" at bounding box center [547, 349] width 83 height 26
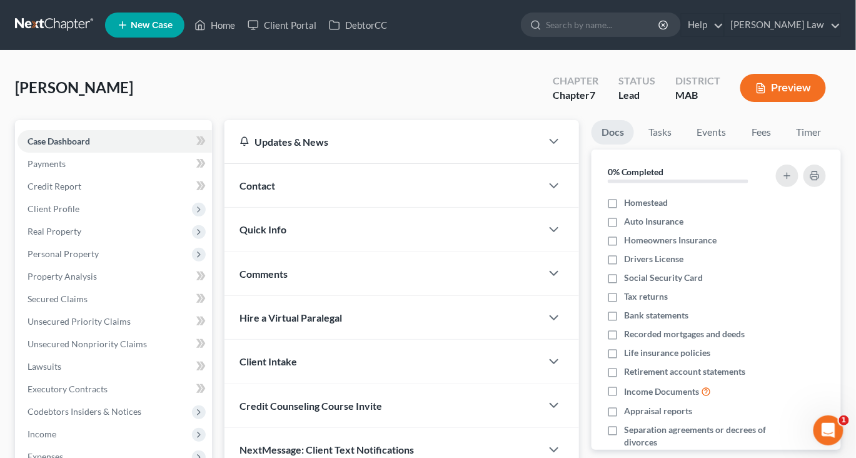
click at [268, 191] on span "Contact" at bounding box center [257, 185] width 36 height 12
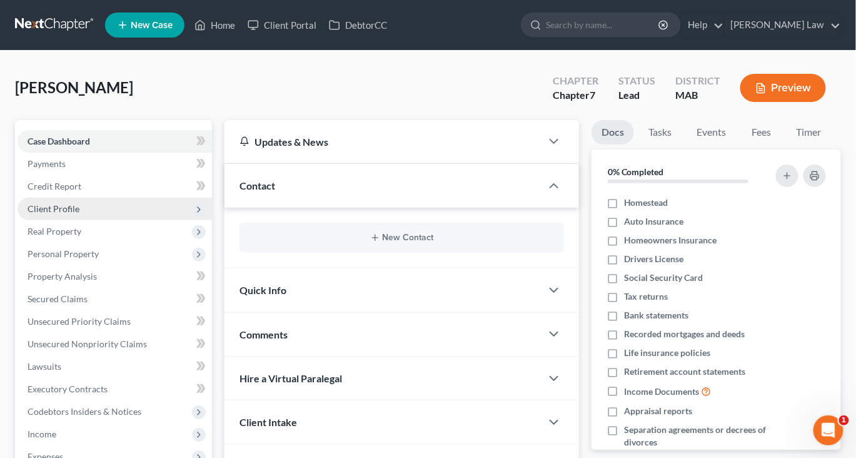
click at [69, 214] on span "Client Profile" at bounding box center [54, 208] width 52 height 11
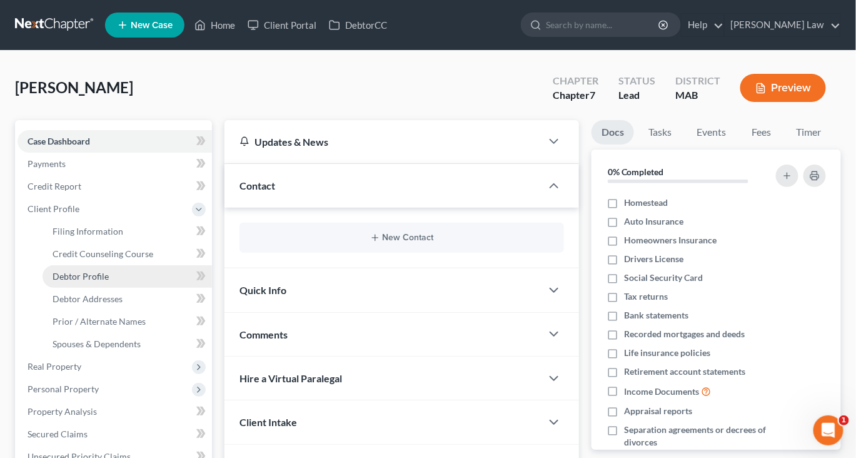
click at [92, 288] on link "Debtor Profile" at bounding box center [127, 276] width 169 height 23
select select "0"
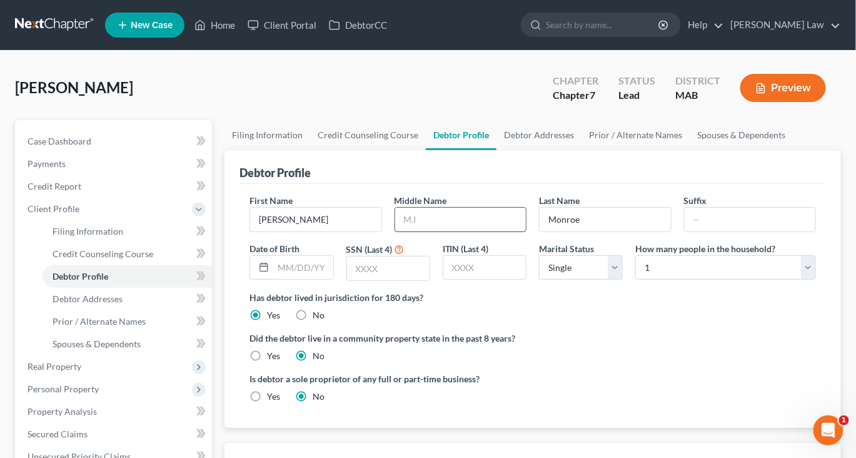
click at [428, 231] on input "text" at bounding box center [460, 220] width 131 height 24
type input "I"
click at [314, 279] on input "text" at bounding box center [302, 268] width 59 height 24
type input "[DATE]"
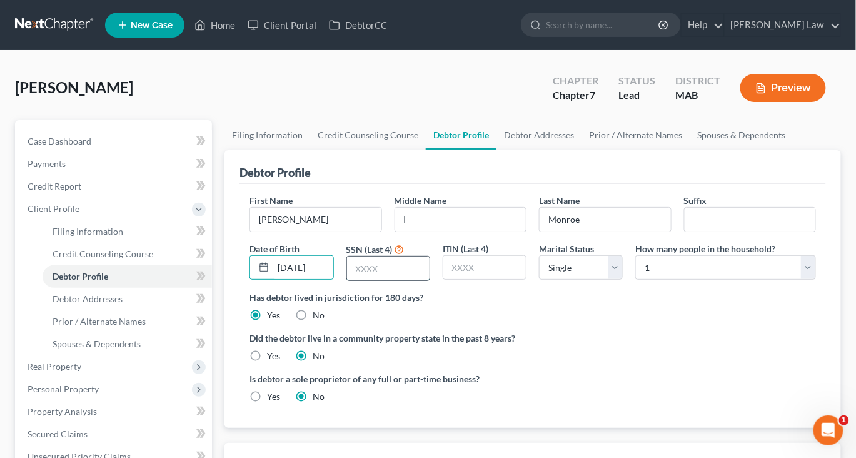
scroll to position [0, 0]
click at [389, 280] on input "text" at bounding box center [388, 268] width 83 height 24
type input "4799"
click at [606, 280] on select "Select Single Married Separated Divorced Widowed" at bounding box center [581, 267] width 84 height 25
select select "1"
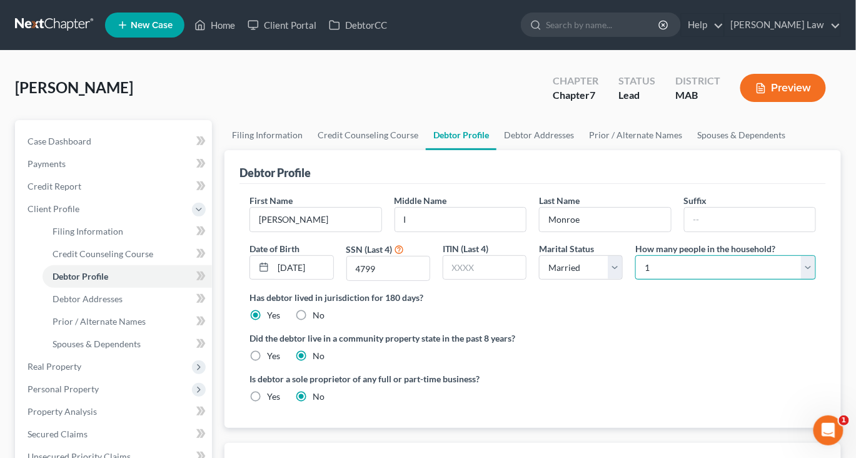
click at [798, 280] on select "Select 1 2 3 4 5 6 7 8 9 10 11 12 13 14 15 16 17 18 19 20" at bounding box center [725, 267] width 181 height 25
select select "1"
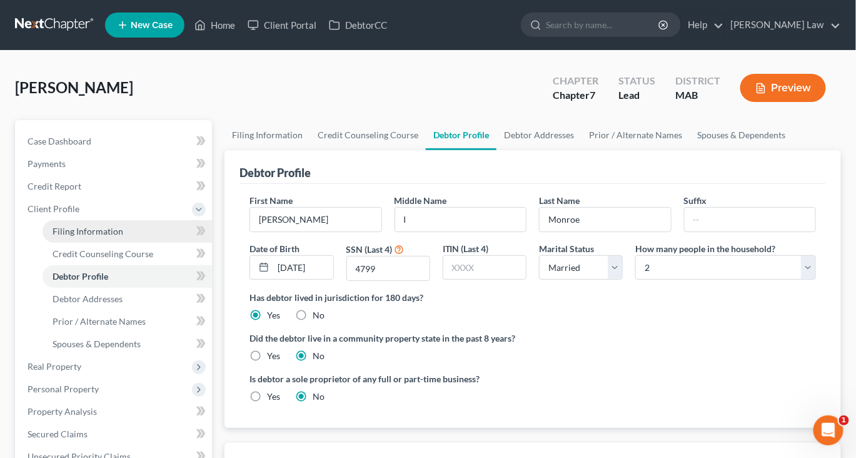
click at [104, 236] on span "Filing Information" at bounding box center [88, 231] width 71 height 11
select select "1"
select select "0"
select select "39"
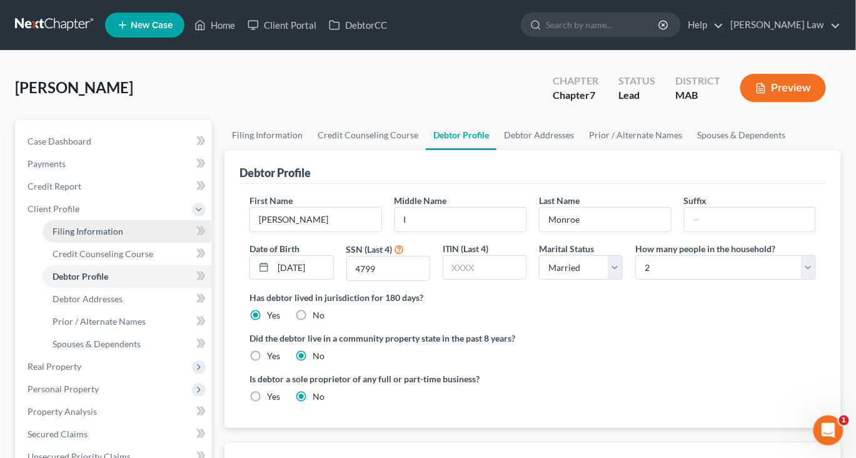
select select "0"
select select "22"
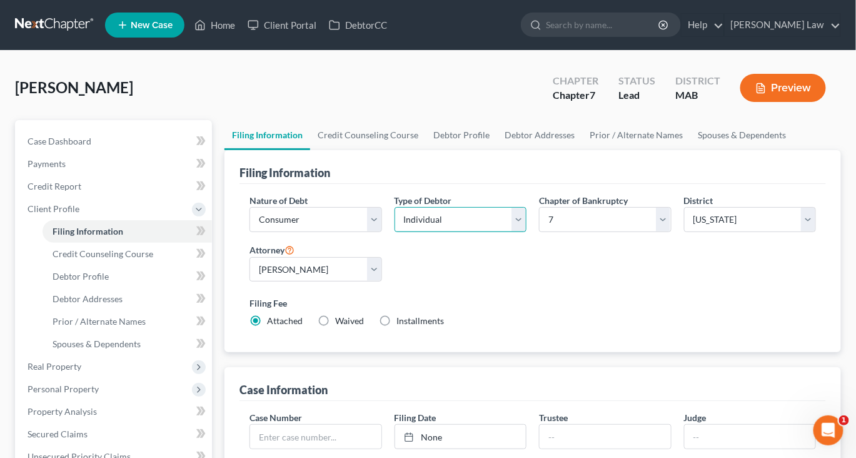
click at [516, 232] on select "Select Individual Joint" at bounding box center [460, 219] width 132 height 25
select select "1"
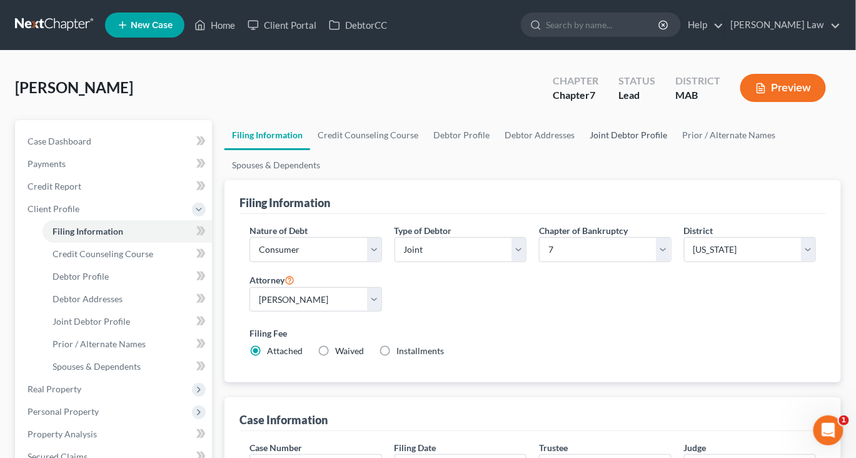
click at [674, 150] on link "Joint Debtor Profile" at bounding box center [628, 135] width 93 height 30
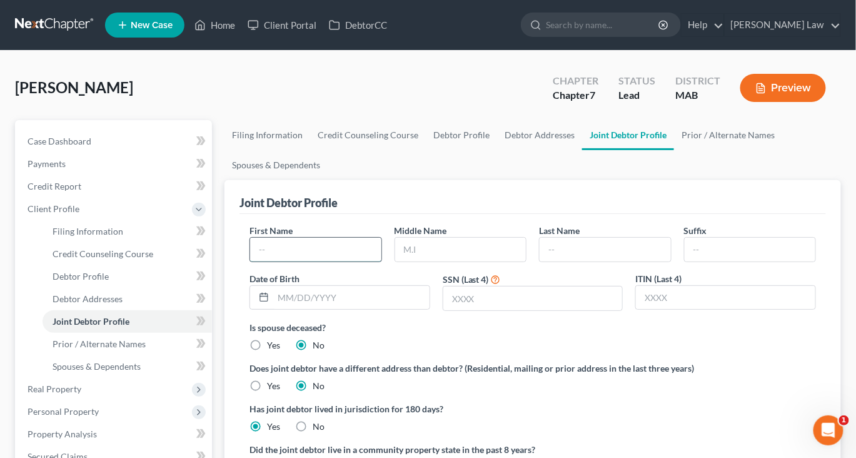
click at [291, 261] on input "text" at bounding box center [315, 250] width 131 height 24
type input "[PERSON_NAME]"
click at [448, 261] on input "text" at bounding box center [460, 250] width 131 height 24
type input "G."
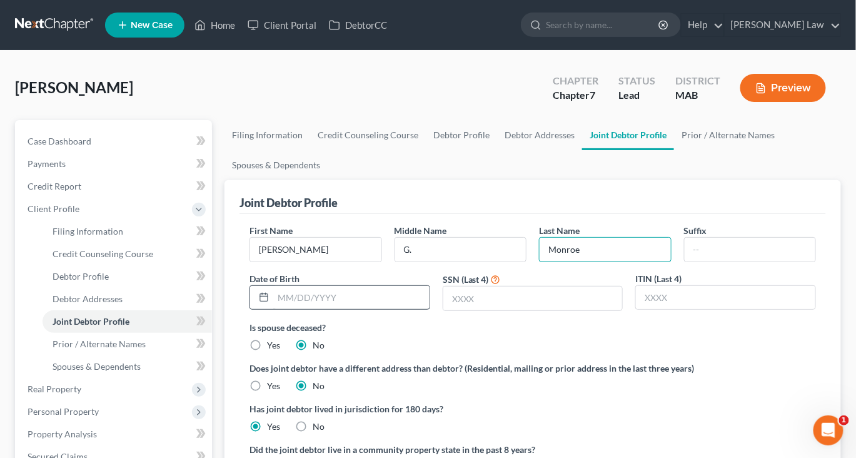
type input "Monroe"
click at [347, 309] on input "text" at bounding box center [351, 298] width 156 height 24
click at [498, 310] on input "text" at bounding box center [532, 298] width 179 height 24
click at [321, 309] on input "[DATE]" at bounding box center [351, 298] width 156 height 24
type input "[DATE]"
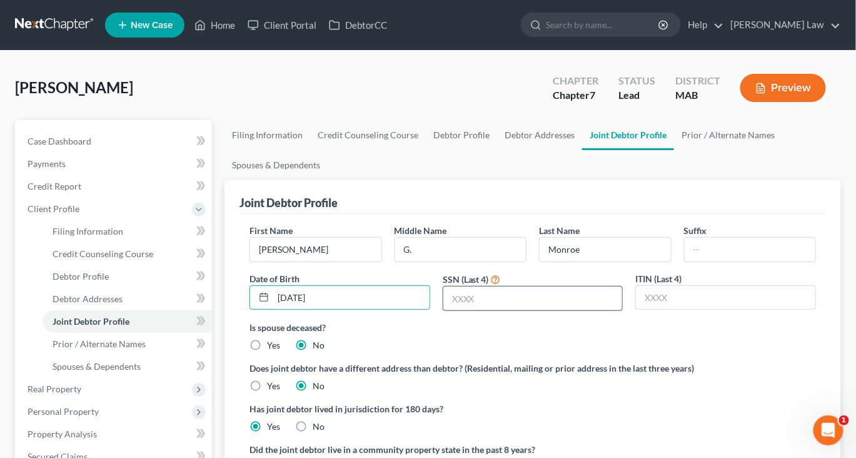
click at [534, 310] on input "text" at bounding box center [532, 298] width 179 height 24
type input "4991"
click at [582, 150] on link "Debtor Addresses" at bounding box center [539, 135] width 85 height 30
select select "0"
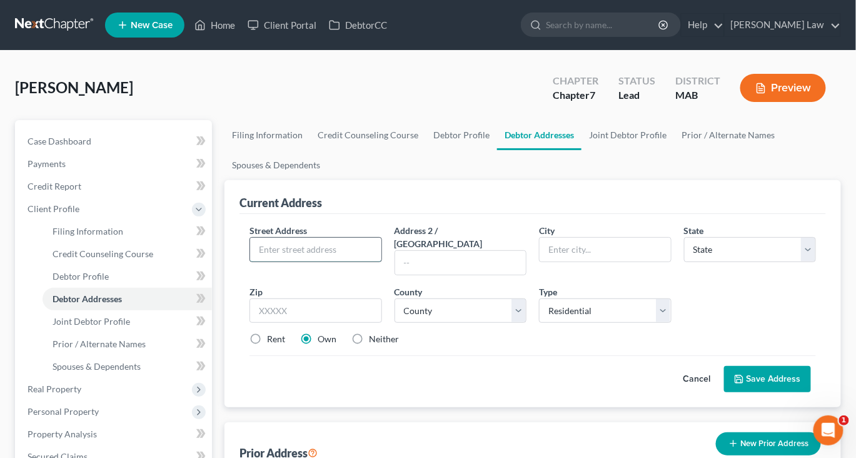
click at [329, 261] on input "text" at bounding box center [315, 250] width 131 height 24
type input "[STREET_ADDRESS]"
type input "[GEOGRAPHIC_DATA]"
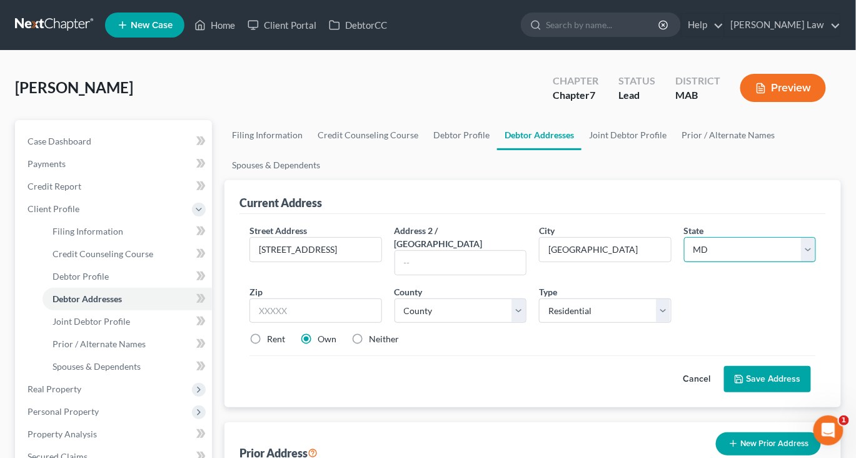
select select "22"
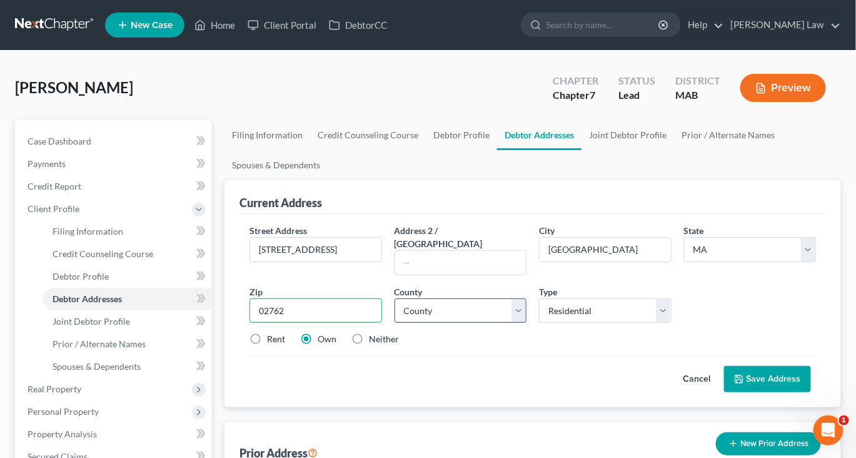
type input "02762"
click at [514, 323] on select "County [GEOGRAPHIC_DATA] [GEOGRAPHIC_DATA] [GEOGRAPHIC_DATA] [GEOGRAPHIC_DATA] …" at bounding box center [460, 310] width 132 height 25
select select "10"
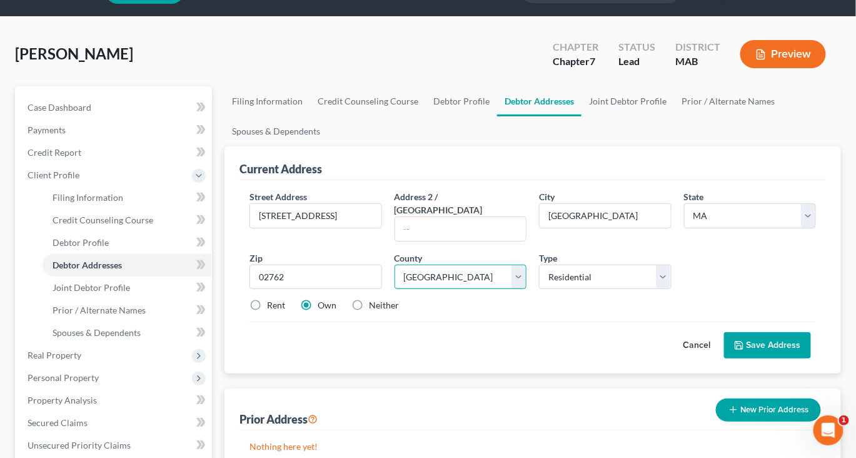
scroll to position [38, 0]
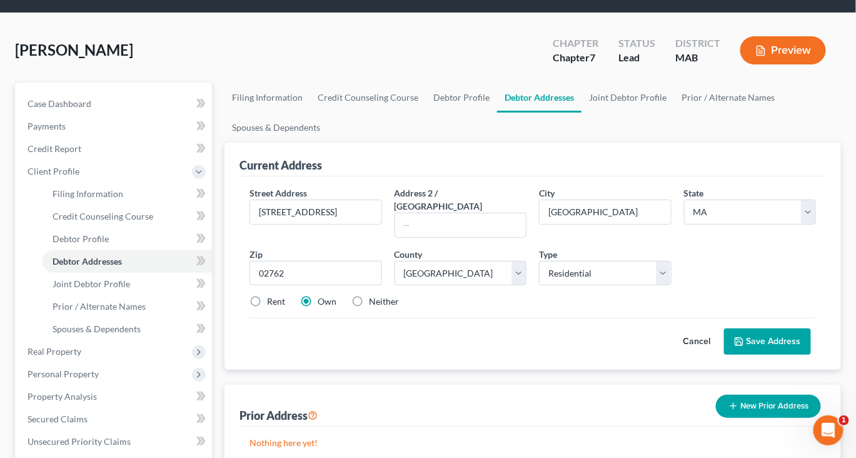
click at [744, 354] on button "Save Address" at bounding box center [767, 341] width 87 height 26
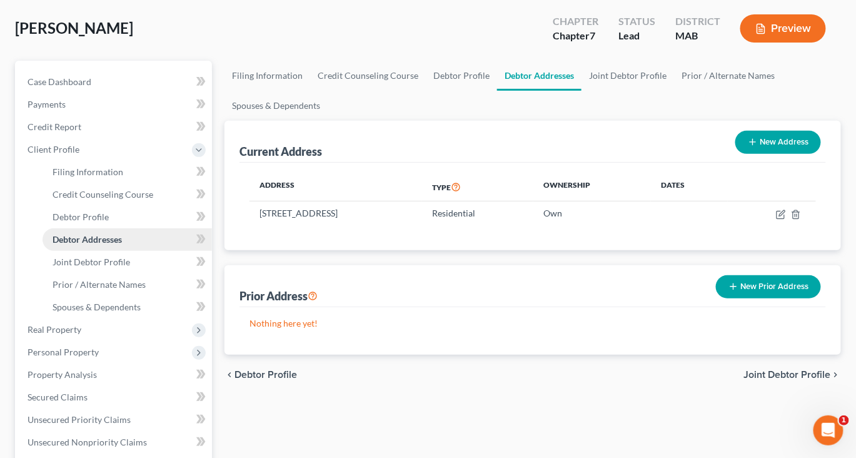
scroll to position [116, 0]
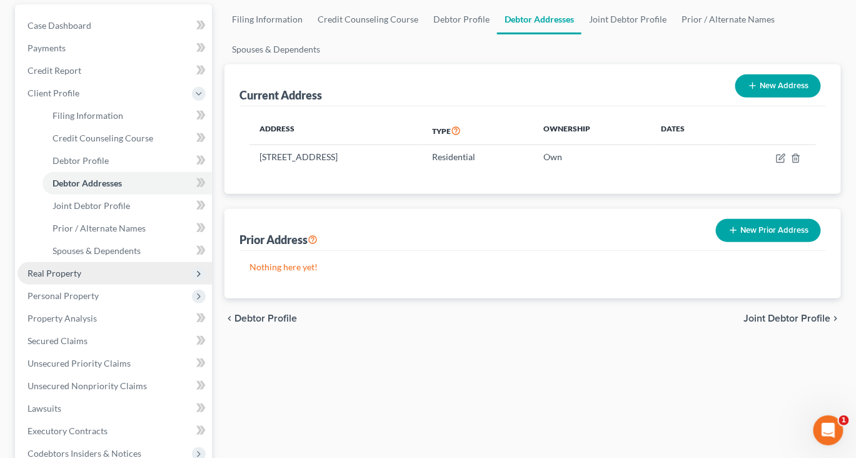
click at [72, 278] on span "Real Property" at bounding box center [55, 273] width 54 height 11
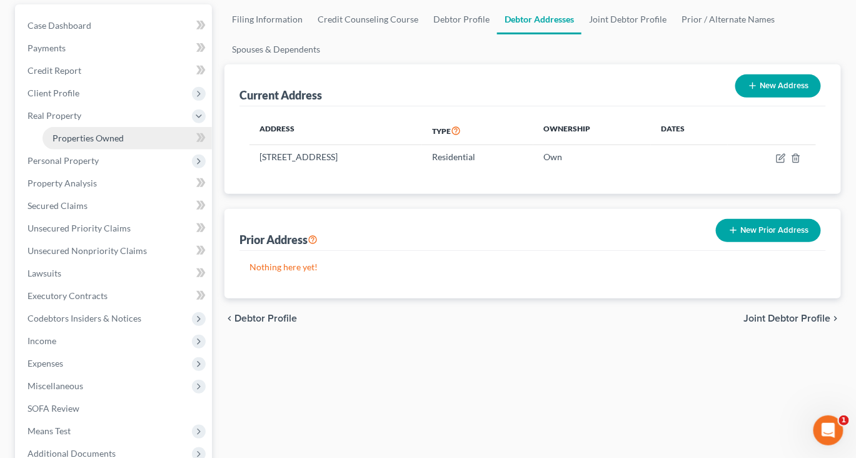
click at [124, 143] on span "Properties Owned" at bounding box center [88, 138] width 71 height 11
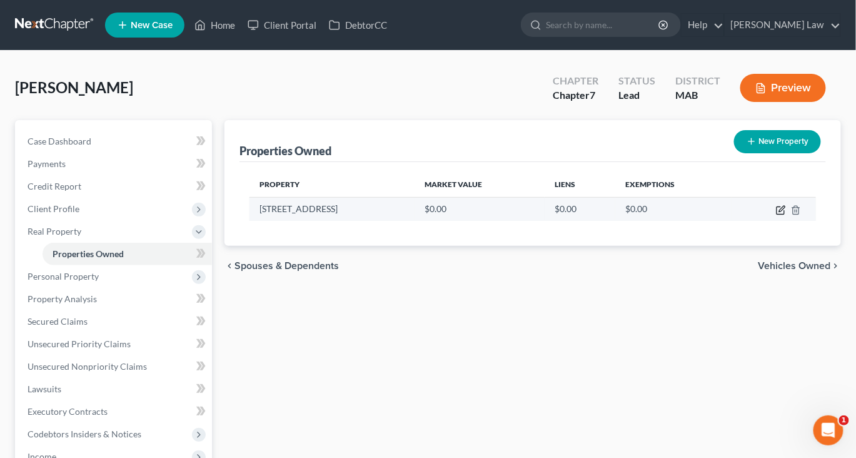
click at [776, 215] on icon "button" at bounding box center [781, 210] width 10 height 10
select select "22"
select select "10"
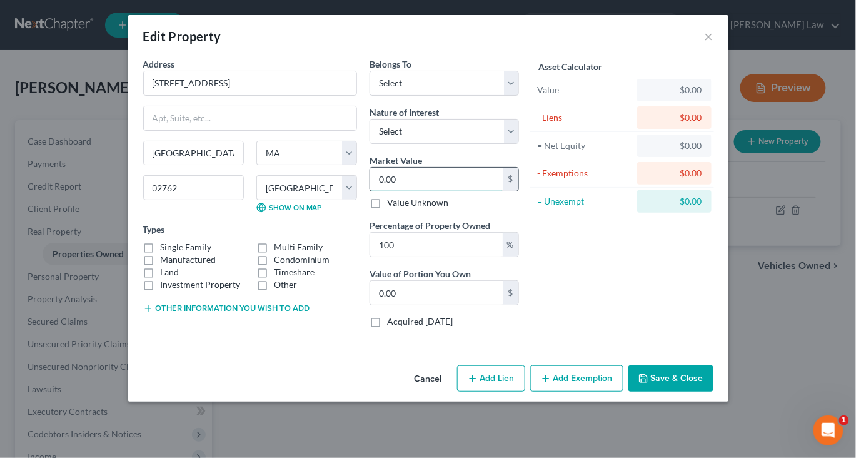
click at [408, 191] on input "0.00" at bounding box center [436, 180] width 133 height 24
type input "5"
type input "5.00"
type input "55"
type input "55.00"
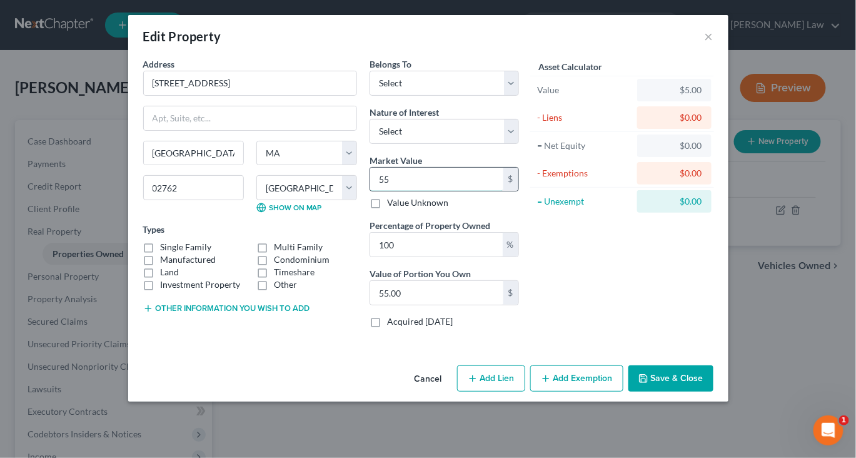
type input "550"
type input "550.00"
type input "5500"
type input "5,500.00"
type input "5,5000"
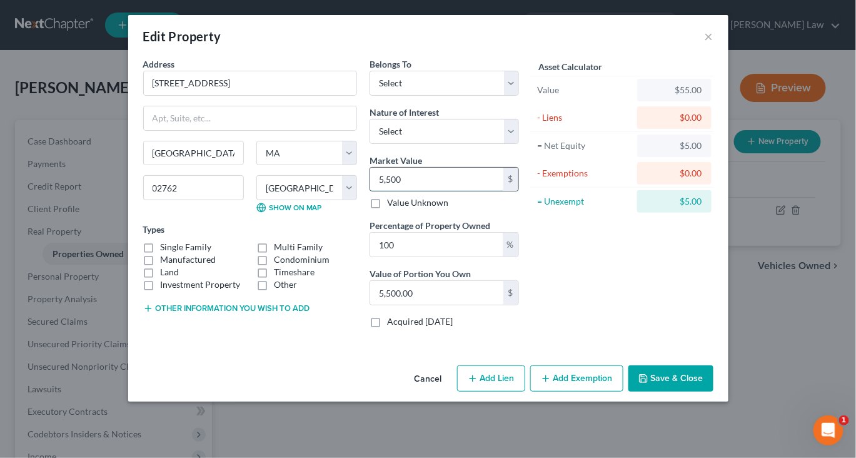
type input "55,000.00"
type input "55,0000"
type input "550,000.00"
type input "550,000"
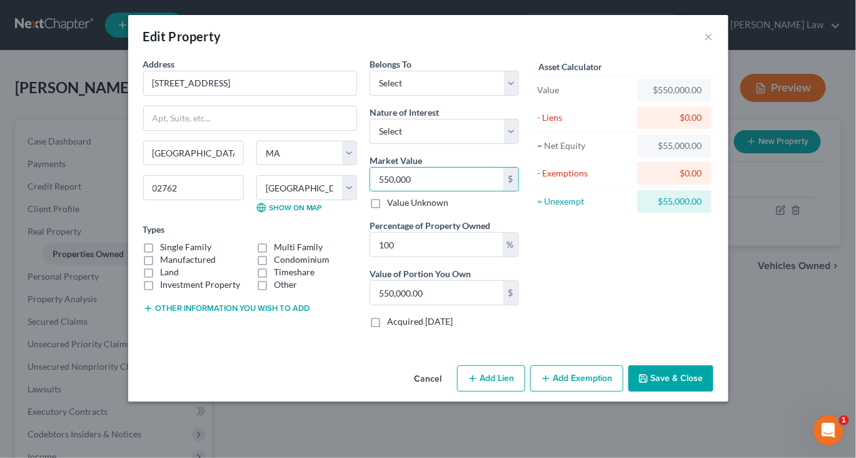
click at [713, 391] on button "Save & Close" at bounding box center [670, 378] width 85 height 26
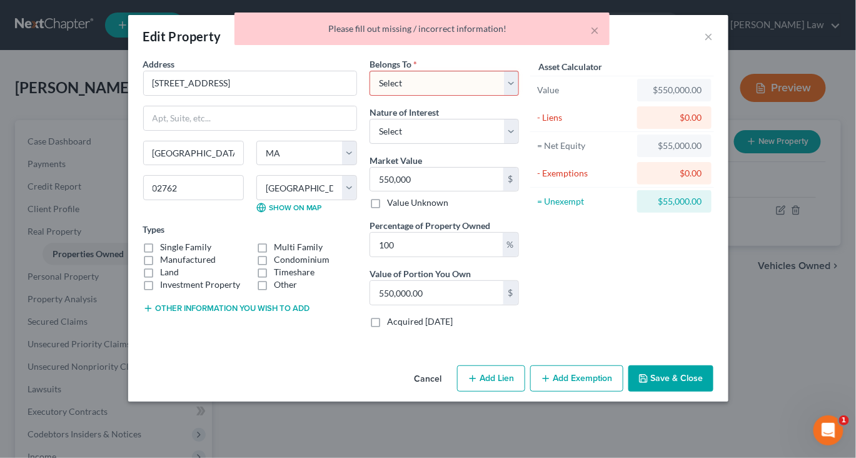
scroll to position [0, 0]
click at [519, 96] on select "Select Debtor 1 Only Debtor 2 Only Debtor 1 And Debtor 2 Only At Least One Of T…" at bounding box center [443, 83] width 149 height 25
select select "2"
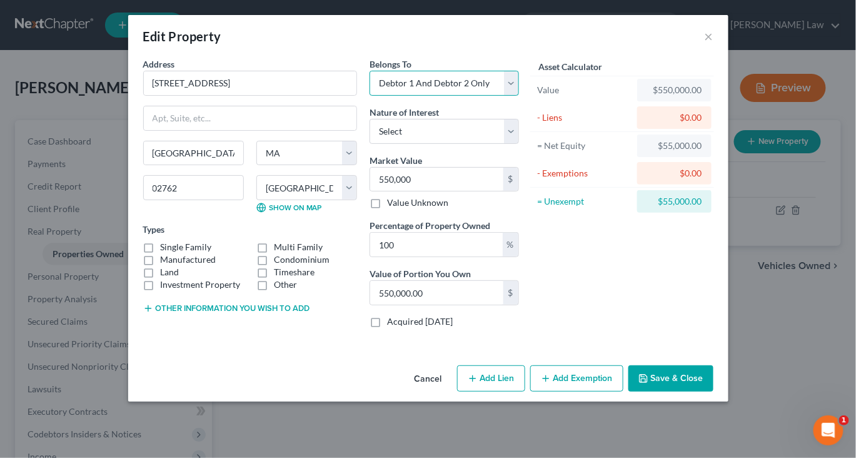
scroll to position [58, 0]
click at [713, 391] on button "Save & Close" at bounding box center [670, 378] width 85 height 26
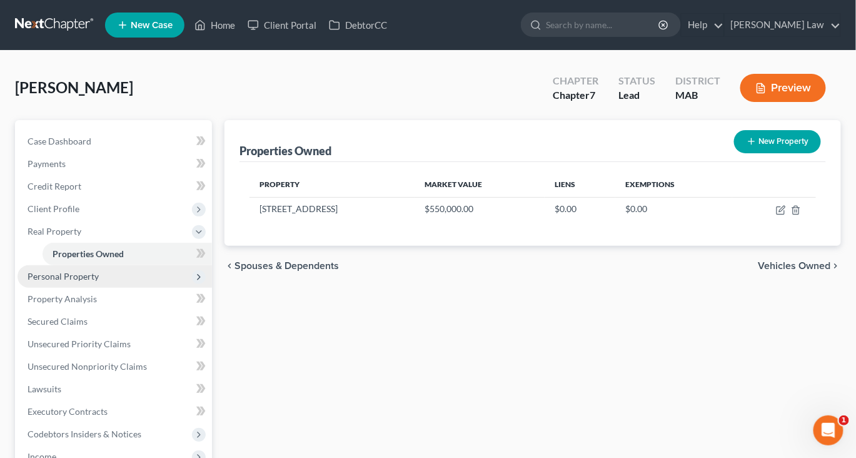
click at [91, 281] on span "Personal Property" at bounding box center [63, 276] width 71 height 11
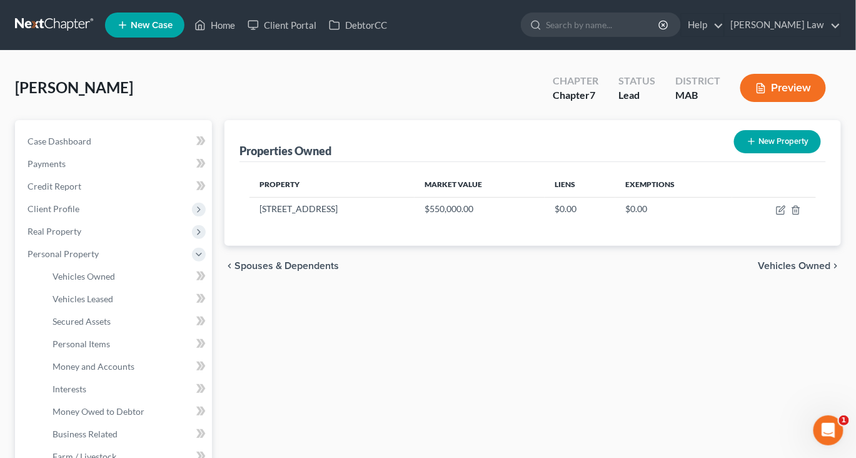
click at [742, 153] on button "New Property" at bounding box center [777, 141] width 87 height 23
select select "22"
select select "10"
select select "2"
select select "0"
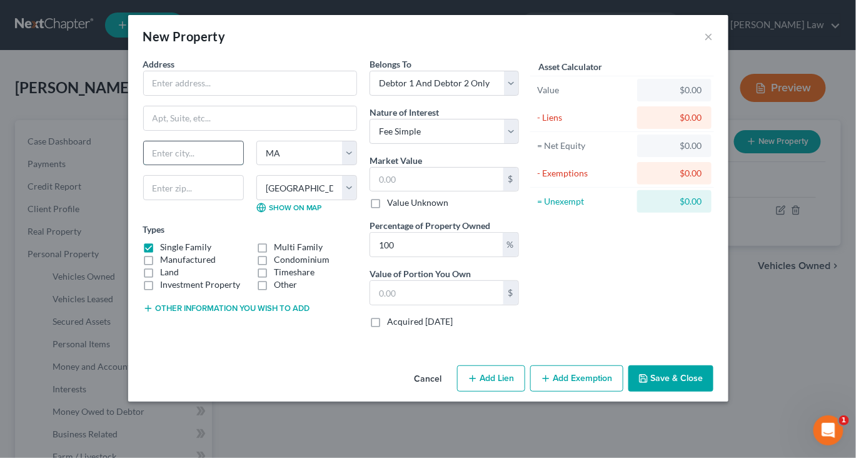
click at [144, 165] on input "text" at bounding box center [193, 153] width 99 height 24
type input "Freedom"
click at [336, 166] on select "State [US_STATE] AK AR AZ CA CO CT DE DC [GEOGRAPHIC_DATA] [GEOGRAPHIC_DATA] GU…" at bounding box center [306, 153] width 101 height 25
select select "32"
select select
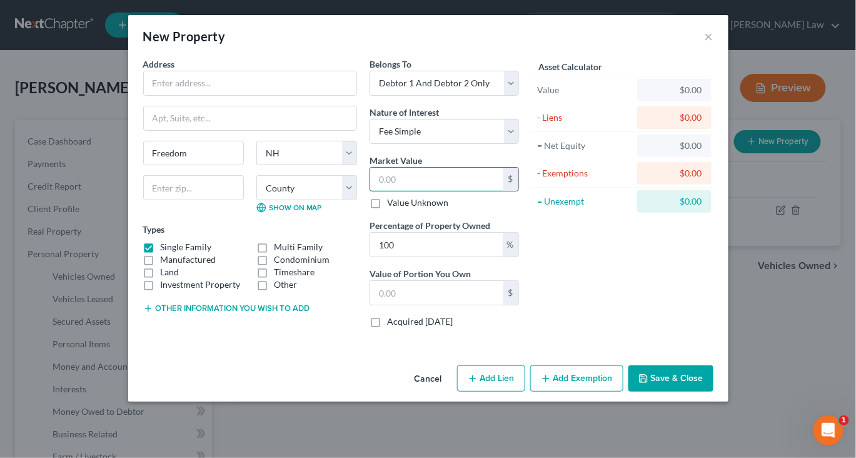
click at [409, 191] on input "text" at bounding box center [436, 180] width 133 height 24
type input "2"
type input "2.00"
type input "20"
type input "20.00"
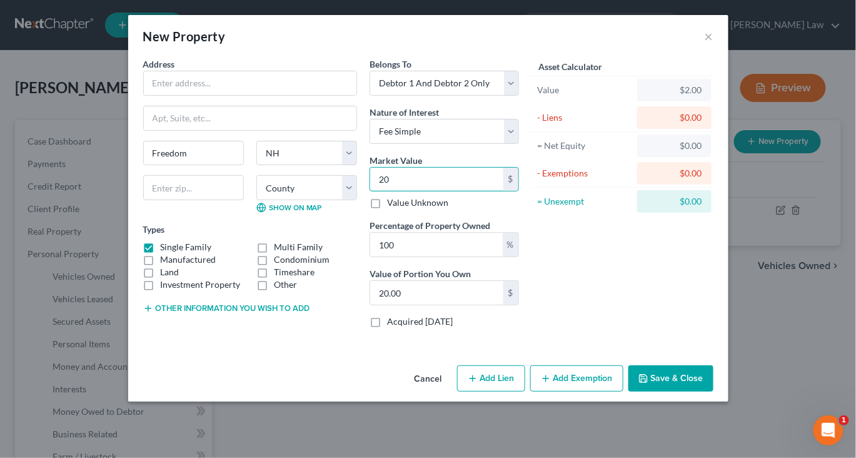
type input "200"
type input "200.00"
type input "2000"
type input "2,000.00"
type input "2,0000"
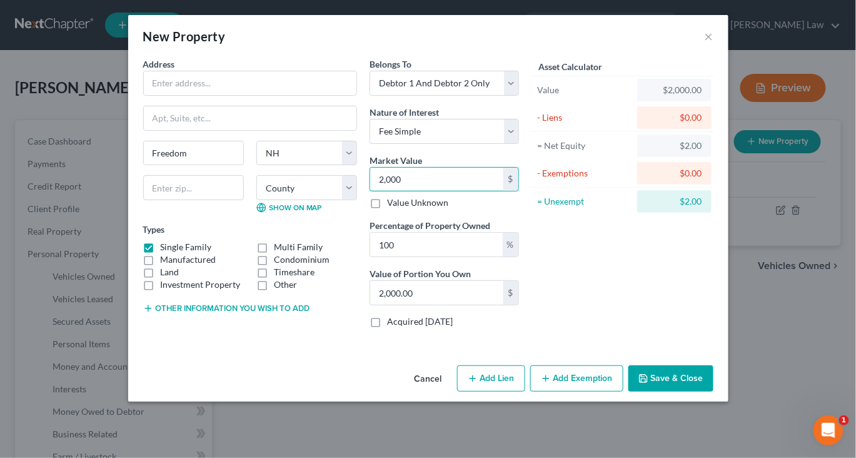
type input "20,000.00"
type input "20,0000"
type input "200,000.00"
type input "200,000"
click at [713, 391] on button "Save & Close" at bounding box center [670, 378] width 85 height 26
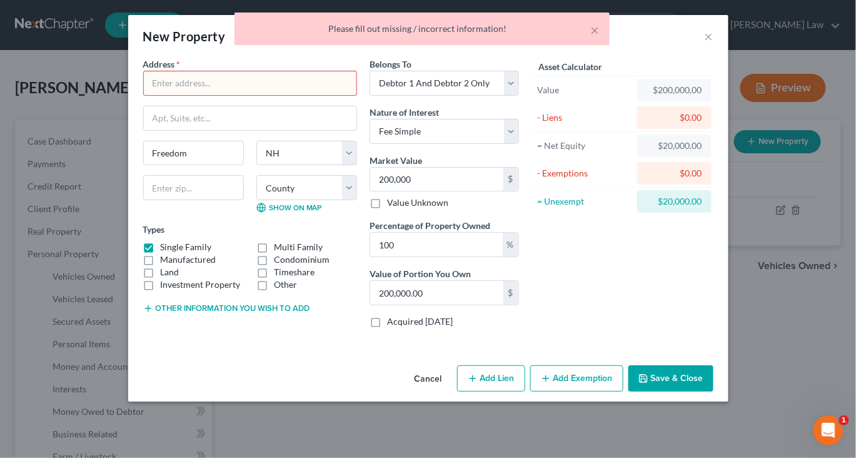
click at [171, 48] on div "× Please fill out missing / incorrect information!" at bounding box center [422, 32] width 856 height 39
click at [161, 46] on div "× Please fill out missing / incorrect information!" at bounding box center [422, 32] width 856 height 39
drag, startPoint x: 138, startPoint y: 79, endPoint x: 130, endPoint y: 88, distance: 11.5
click at [144, 106] on input "text" at bounding box center [250, 118] width 213 height 24
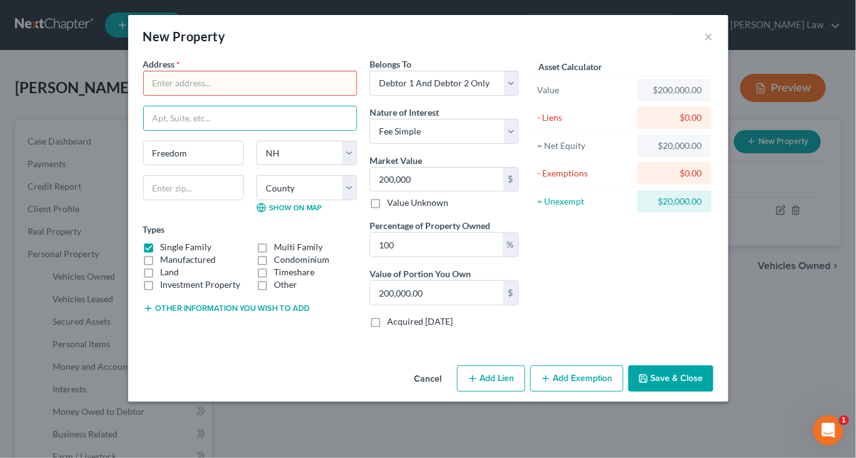
click at [144, 71] on input "text" at bounding box center [250, 83] width 213 height 24
type input "9"
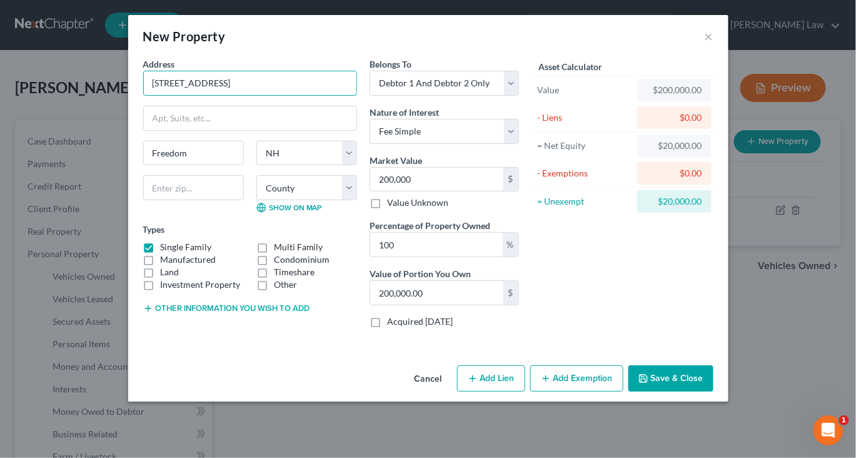
type input "[STREET_ADDRESS]"
click at [713, 391] on button "Save & Close" at bounding box center [670, 378] width 85 height 26
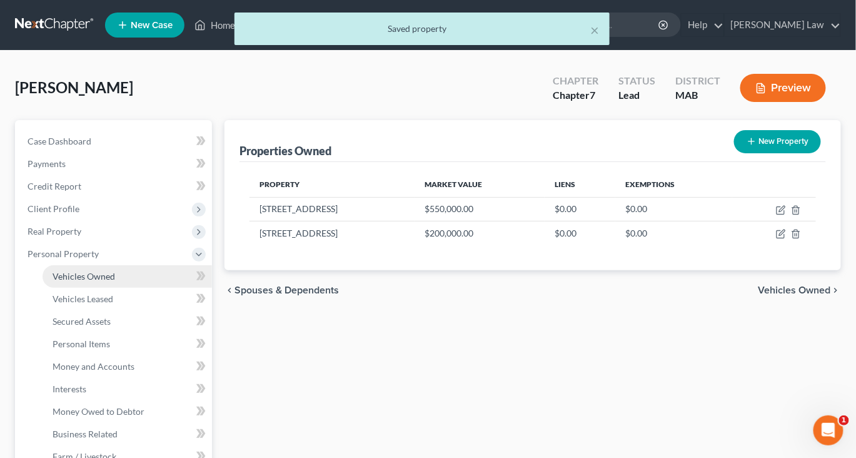
click at [107, 281] on span "Vehicles Owned" at bounding box center [84, 276] width 63 height 11
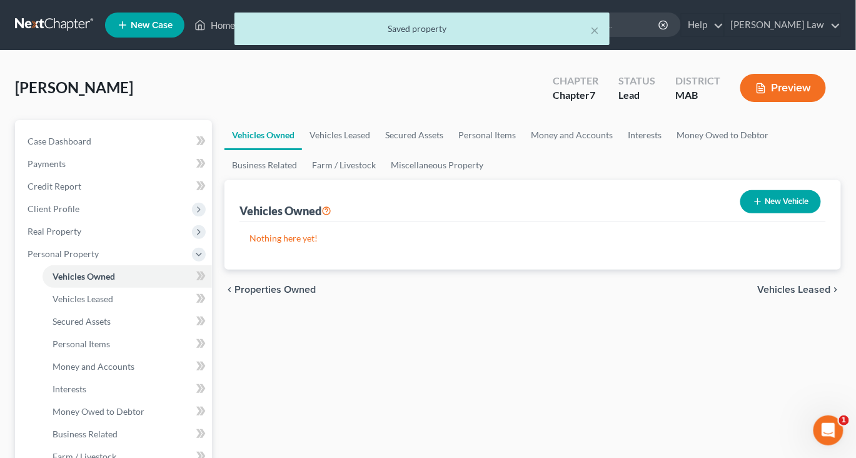
click at [748, 213] on button "New Vehicle" at bounding box center [780, 201] width 81 height 23
select select "0"
select select "2"
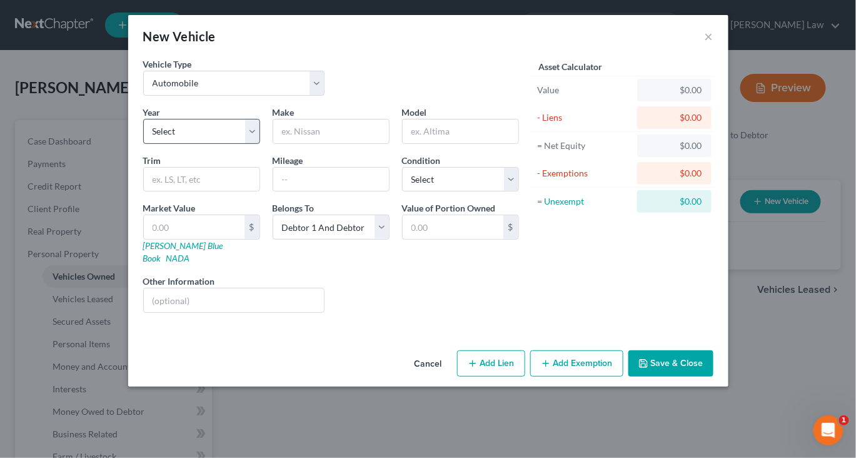
drag, startPoint x: 223, startPoint y: 165, endPoint x: 209, endPoint y: 165, distance: 13.8
click at [211, 144] on div "Year Select 2026 2025 2024 2023 2022 2021 2020 2019 2018 2017 2016 2015 2014 20…" at bounding box center [201, 125] width 129 height 38
click at [209, 144] on select "Select 2026 2025 2024 2023 2022 2021 2020 2019 2018 2017 2016 2015 2014 2013 20…" at bounding box center [201, 131] width 117 height 25
select select "2"
click at [306, 143] on input "text" at bounding box center [331, 131] width 116 height 24
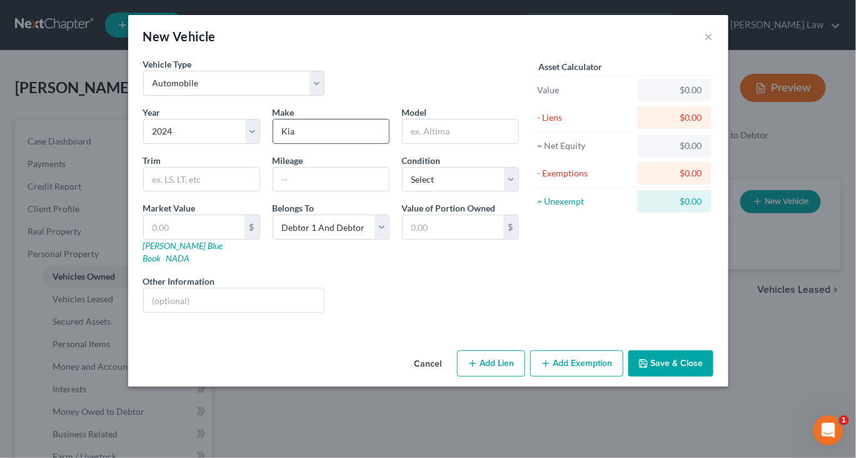
type input "Kia"
type input "[PERSON_NAME]"
click at [156, 239] on input "text" at bounding box center [194, 227] width 101 height 24
type input "4"
type input "4.00"
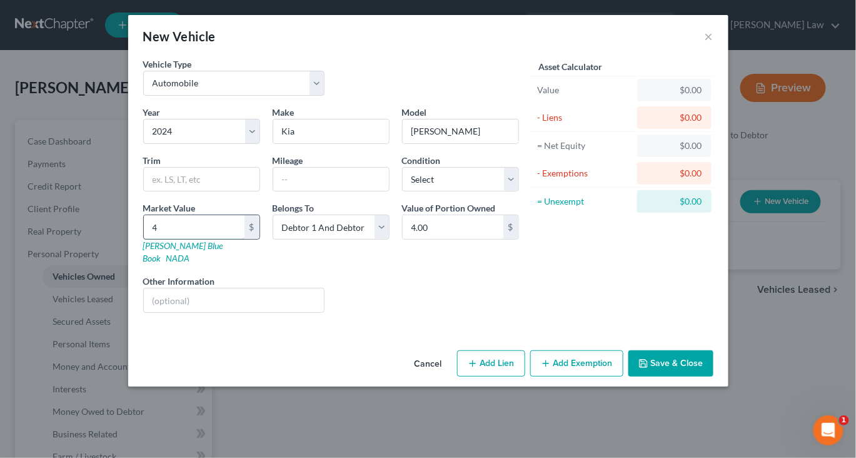
type input "42"
type input "42.00"
type input "4"
type input "4.00"
click at [144, 312] on input "text" at bounding box center [234, 300] width 181 height 24
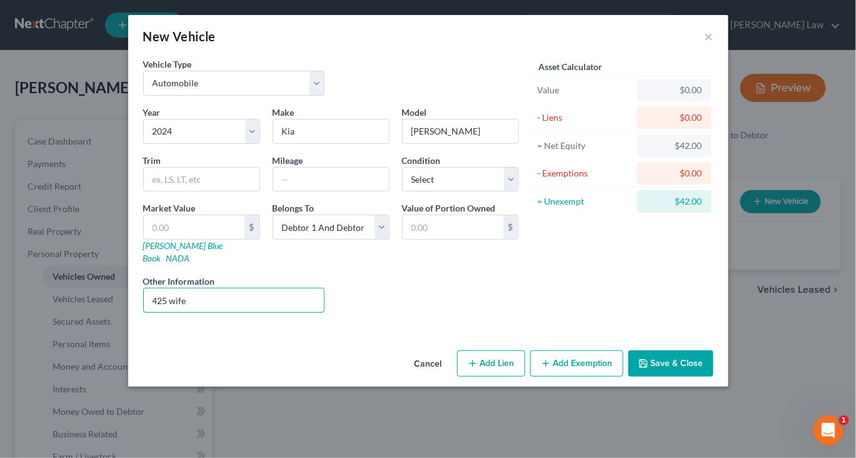
type input "425 wife"
click at [713, 376] on button "Save & Close" at bounding box center [670, 363] width 85 height 26
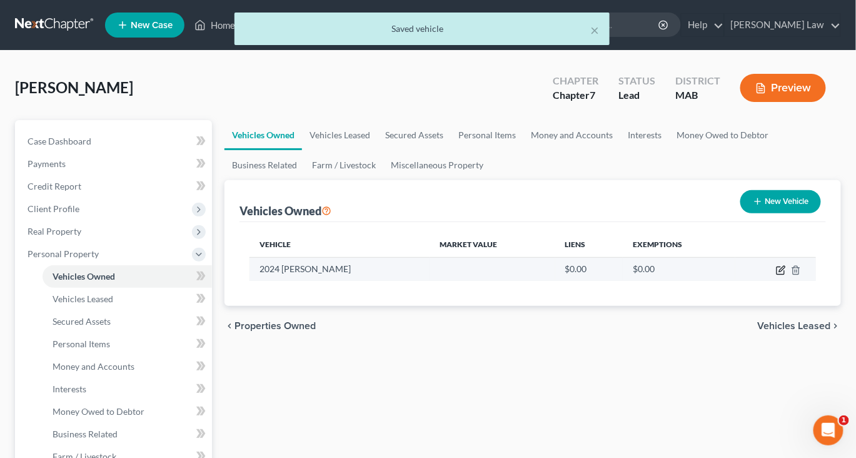
click at [776, 274] on icon "button" at bounding box center [780, 271] width 8 height 8
select select "0"
select select "2"
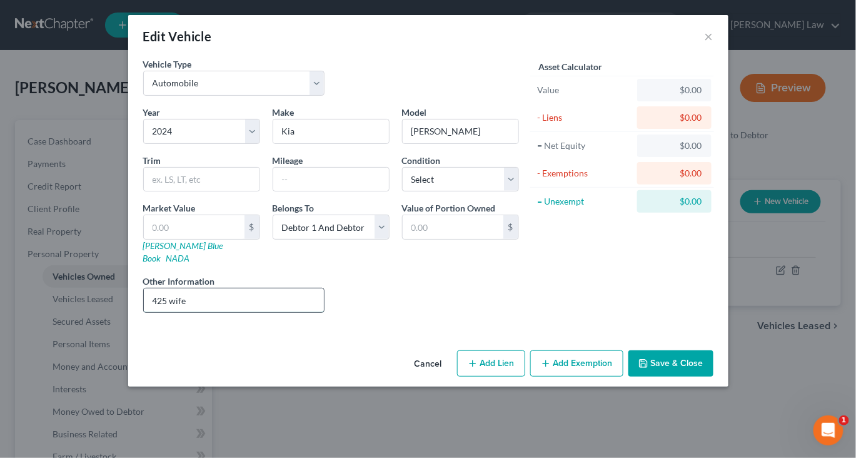
click at [197, 312] on input "425 wife" at bounding box center [234, 300] width 181 height 24
click at [171, 312] on input "425 wife" at bounding box center [234, 300] width 181 height 24
click at [153, 312] on input "425 wife" at bounding box center [234, 300] width 181 height 24
type input "425 wife 22905"
click at [713, 376] on button "Save & Close" at bounding box center [670, 363] width 85 height 26
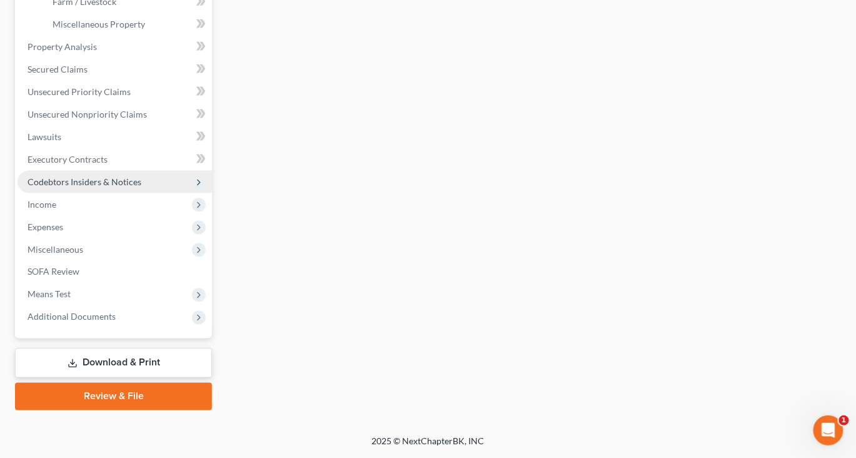
scroll to position [540, 0]
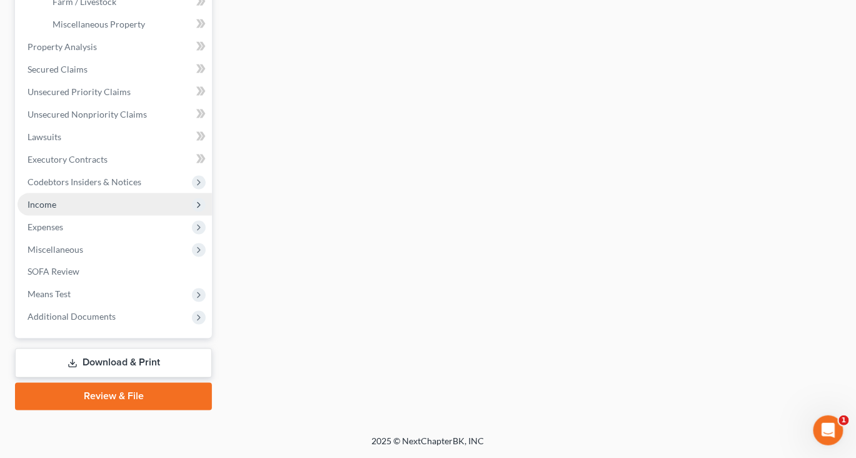
click at [56, 209] on span "Income" at bounding box center [42, 204] width 29 height 11
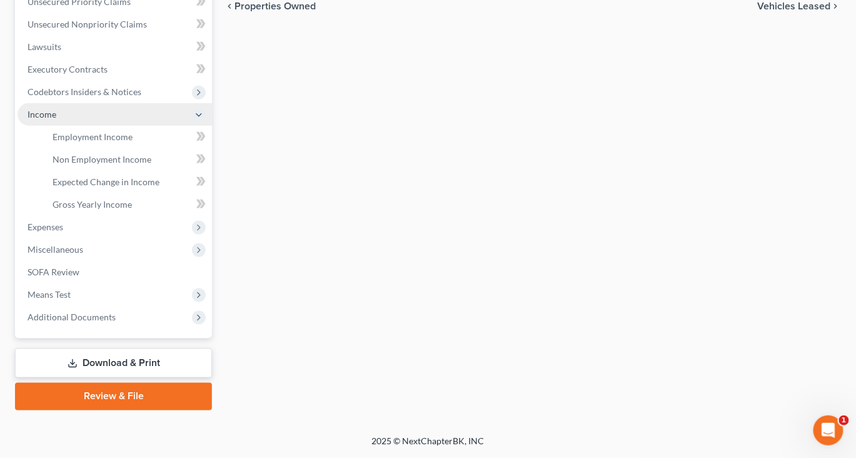
scroll to position [510, 0]
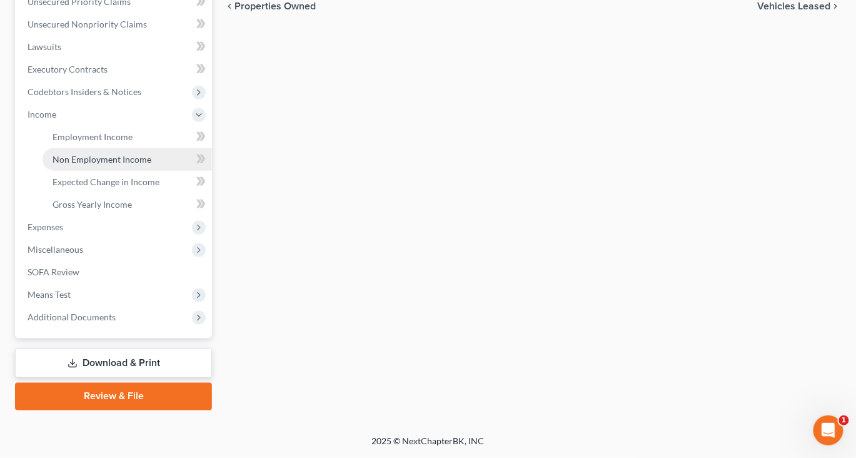
click at [141, 154] on span "Non Employment Income" at bounding box center [102, 159] width 99 height 11
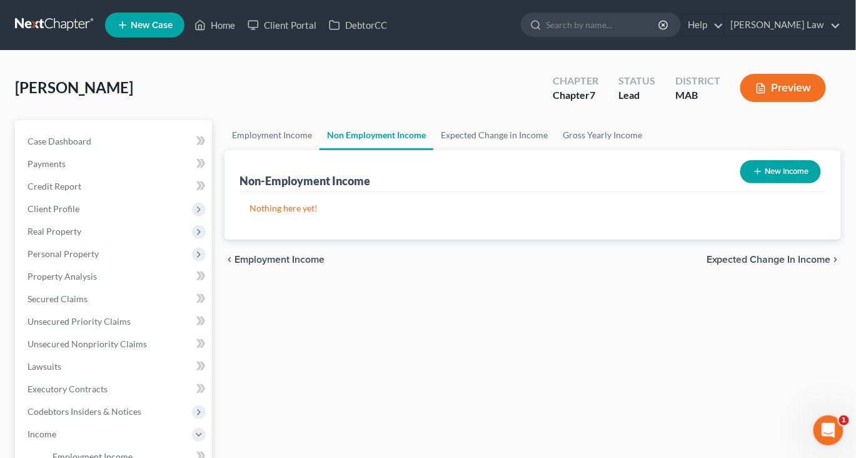
click at [761, 183] on button "New Income" at bounding box center [780, 171] width 81 height 23
select select "0"
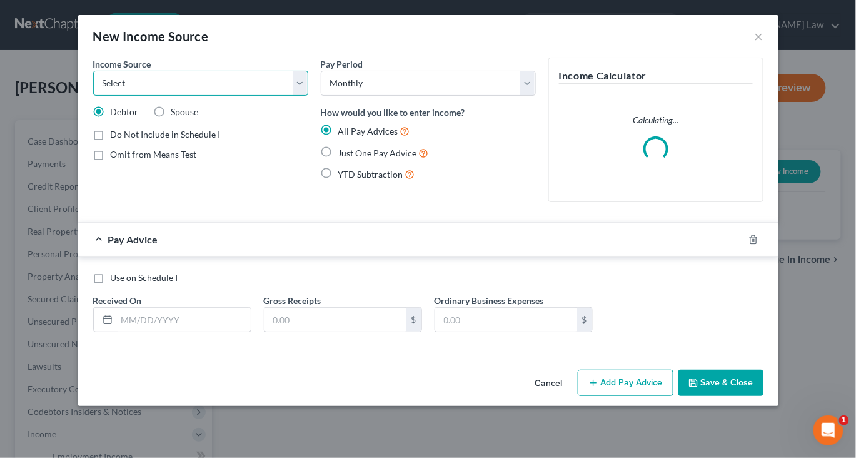
click at [283, 96] on select "Select Unemployment Disability (from employer) Pension Retirement Social Securi…" at bounding box center [200, 83] width 215 height 25
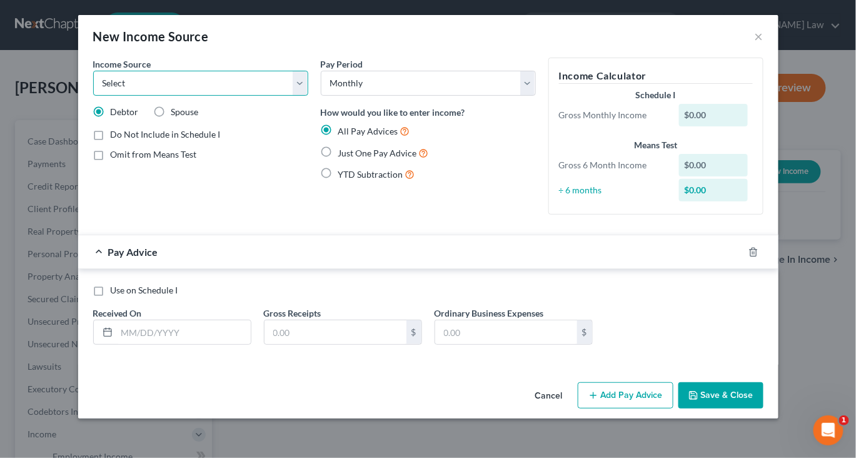
select select "4"
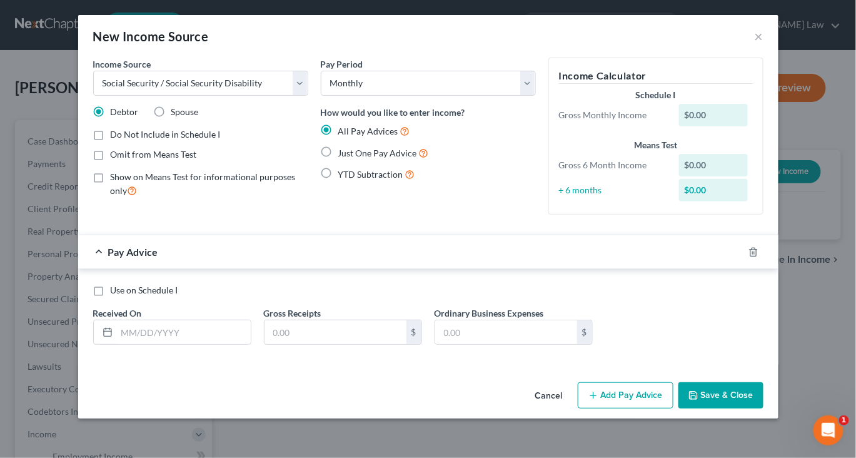
click at [338, 160] on label "Just One Pay Advice" at bounding box center [383, 153] width 91 height 14
click at [343, 154] on input "Just One Pay Advice" at bounding box center [347, 150] width 8 height 8
radio input "true"
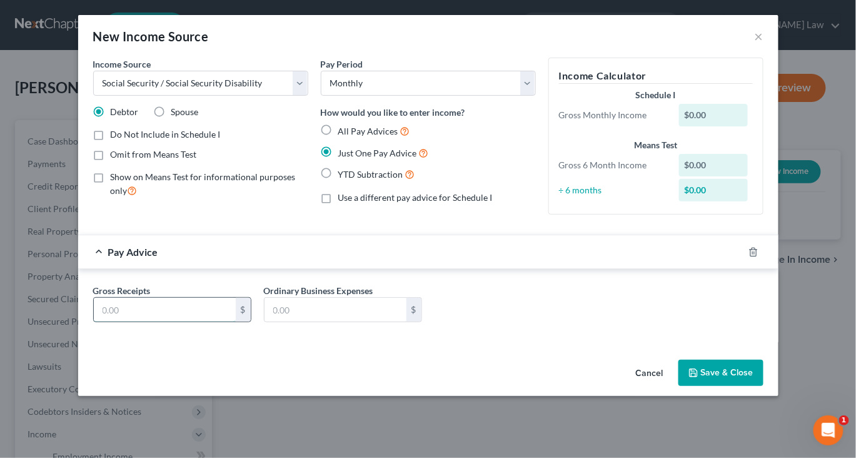
click at [103, 321] on input "text" at bounding box center [165, 310] width 142 height 24
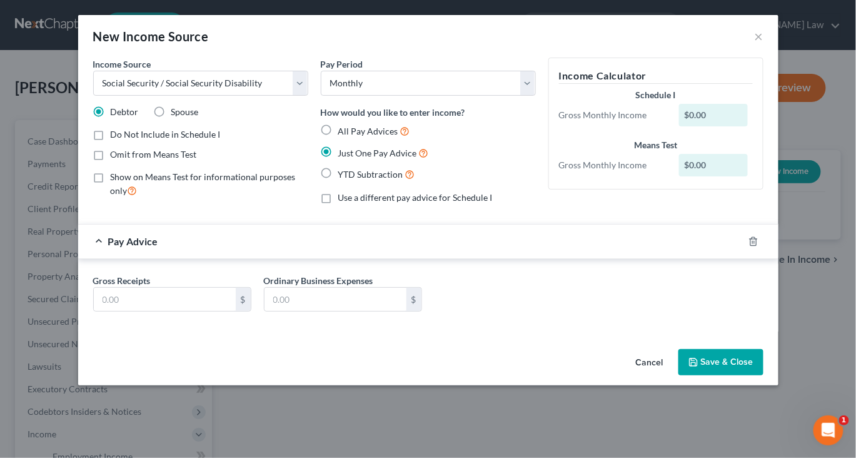
click at [171, 118] on label "Spouse" at bounding box center [185, 112] width 28 height 13
click at [176, 114] on input "Spouse" at bounding box center [180, 110] width 8 height 8
radio input "true"
click at [112, 311] on input "text" at bounding box center [165, 300] width 142 height 24
type input "1,003"
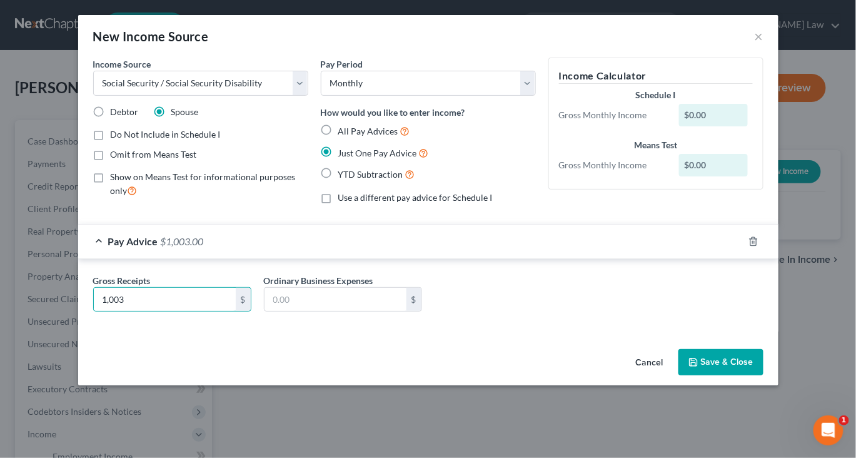
click at [763, 375] on button "Save & Close" at bounding box center [720, 362] width 85 height 26
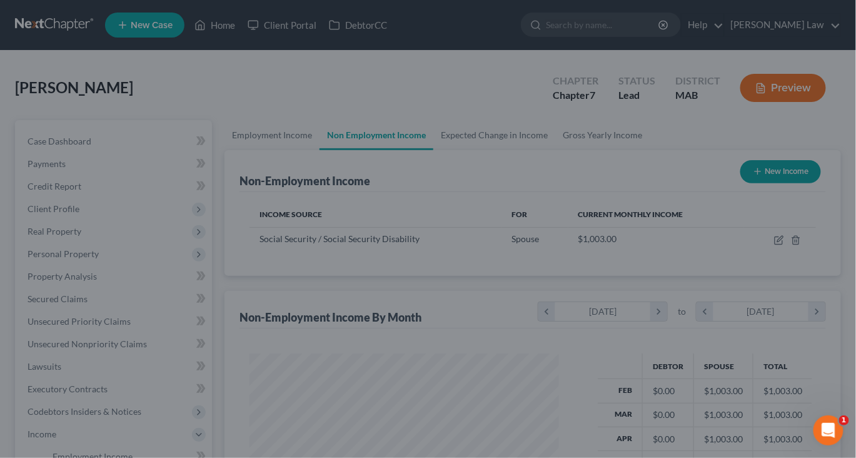
scroll to position [278, 334]
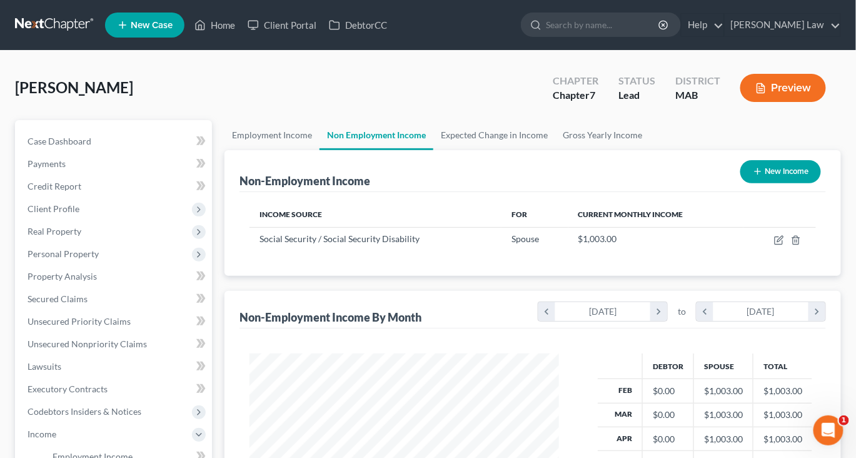
click at [740, 183] on button "New Income" at bounding box center [780, 171] width 81 height 23
select select "0"
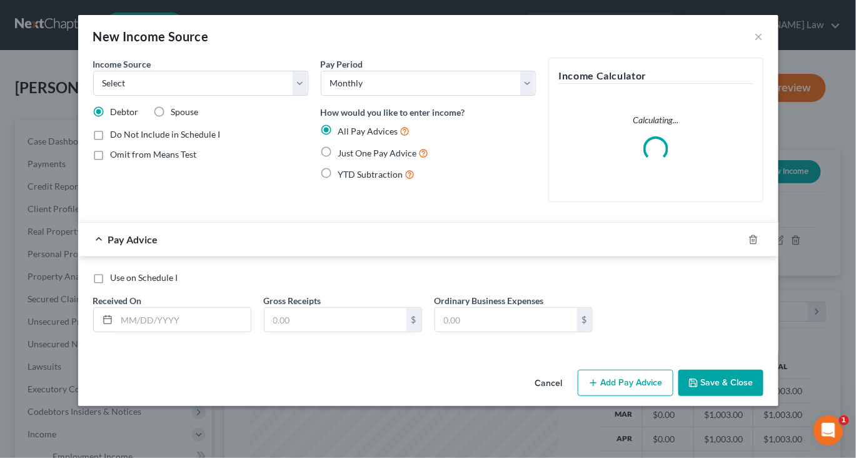
click at [338, 160] on label "Just One Pay Advice" at bounding box center [383, 153] width 91 height 14
click at [343, 154] on input "Just One Pay Advice" at bounding box center [347, 150] width 8 height 8
radio input "true"
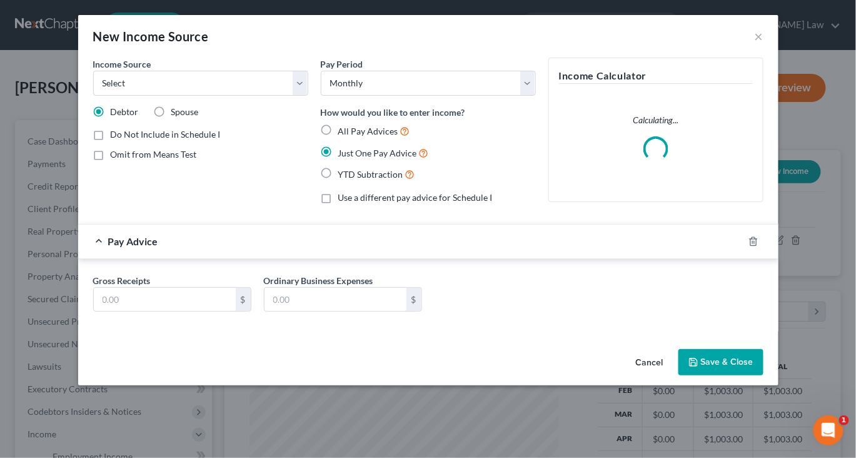
click at [88, 322] on div "Gross Receipts $ Ordinary Business Expenses $" at bounding box center [428, 298] width 683 height 48
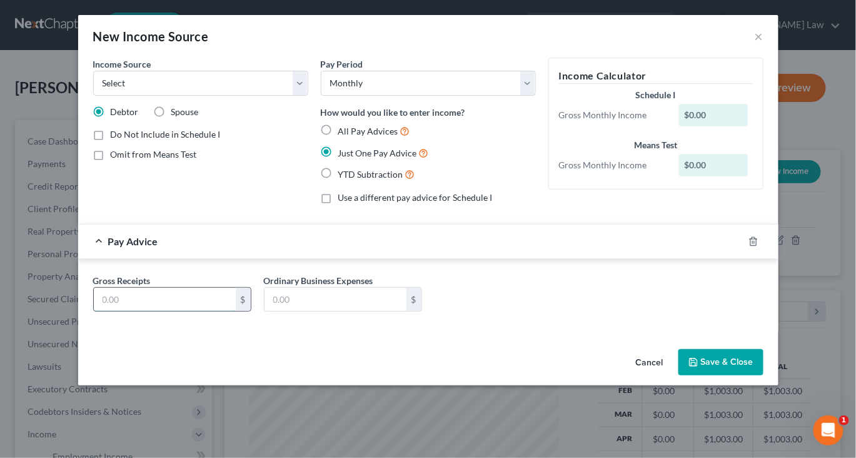
click at [98, 311] on input "text" at bounding box center [165, 300] width 142 height 24
type input "2,300"
click at [763, 375] on button "Save & Close" at bounding box center [720, 362] width 85 height 26
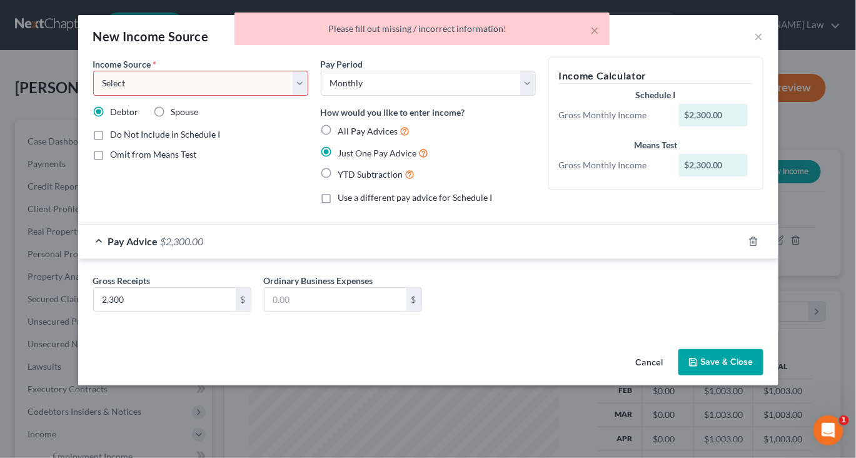
click at [281, 96] on select "Select Unemployment Disability (from employer) Pension Retirement Social Securi…" at bounding box center [200, 83] width 215 height 25
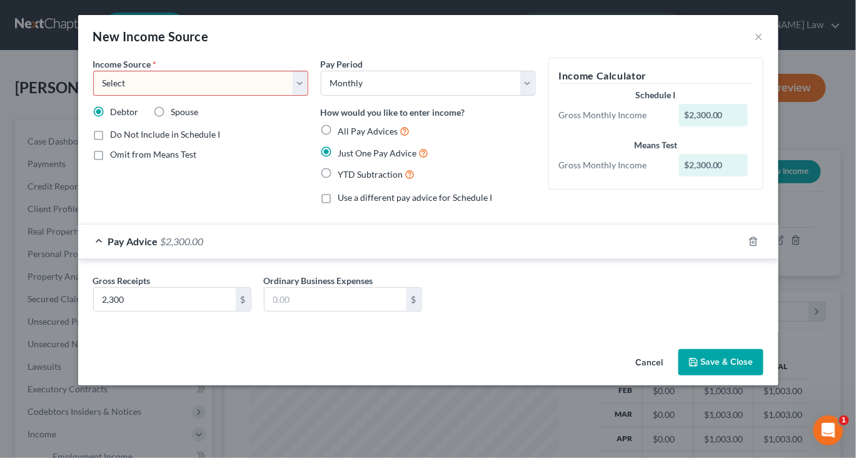
select select "4"
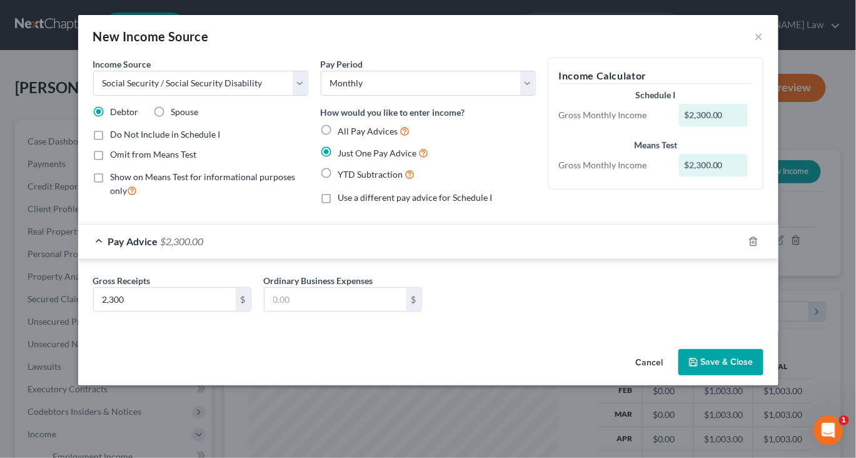
click at [763, 375] on button "Save & Close" at bounding box center [720, 362] width 85 height 26
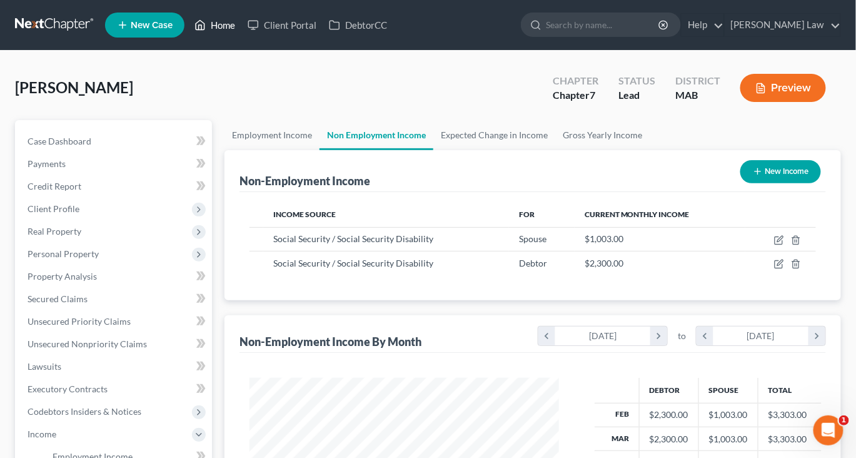
click at [241, 33] on link "Home" at bounding box center [214, 25] width 53 height 23
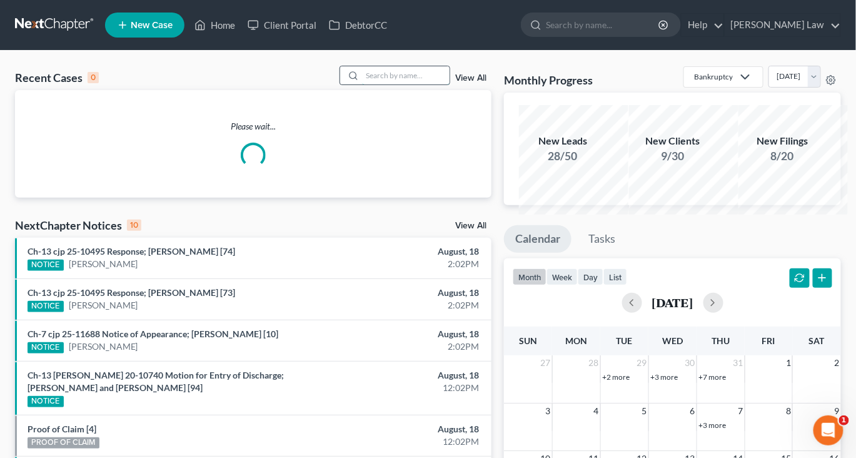
click at [386, 84] on input "search" at bounding box center [406, 75] width 88 height 18
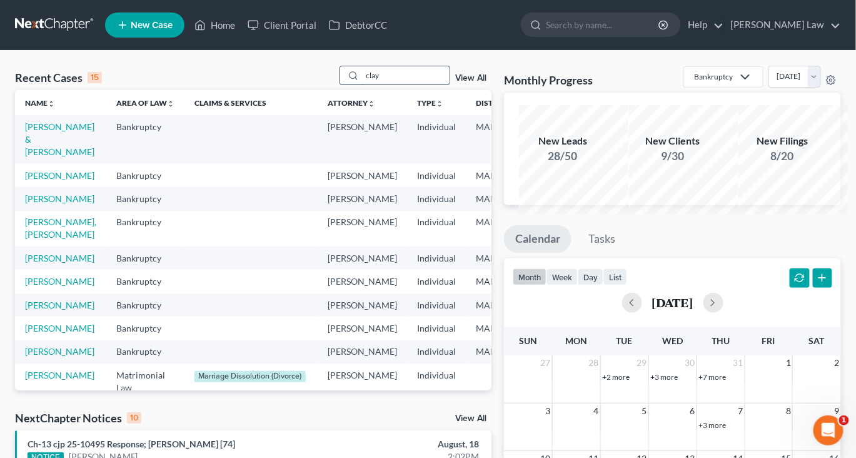
type input "clay"
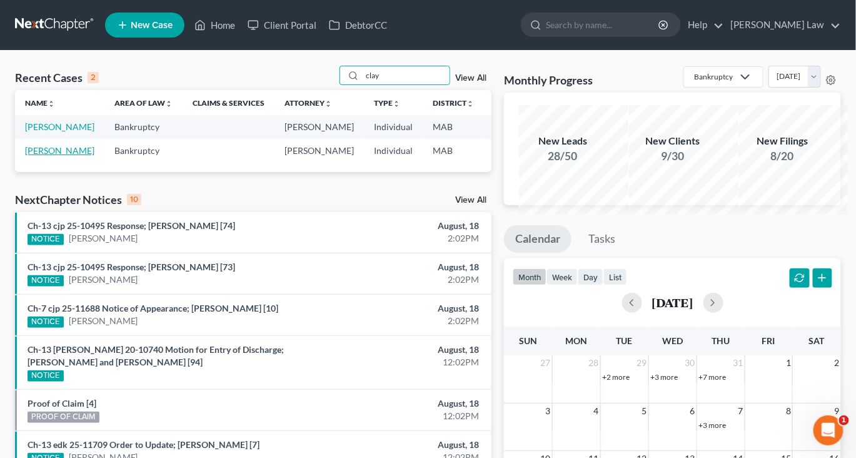
click at [45, 156] on link "[PERSON_NAME]" at bounding box center [59, 150] width 69 height 11
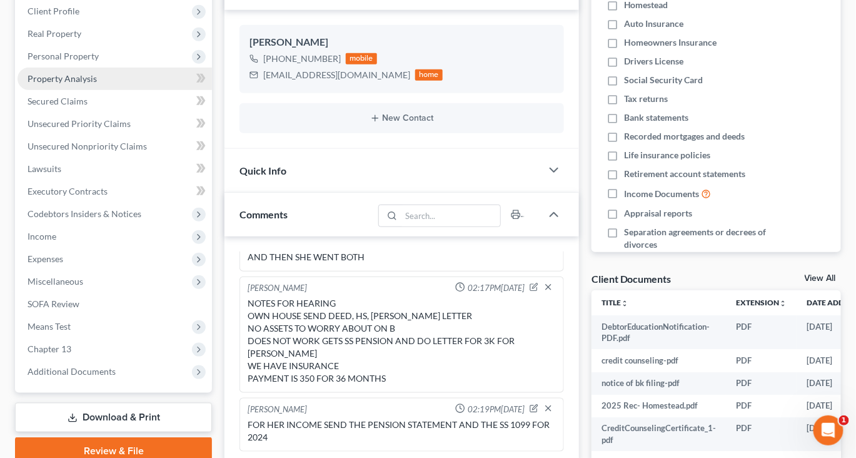
scroll to position [199, 0]
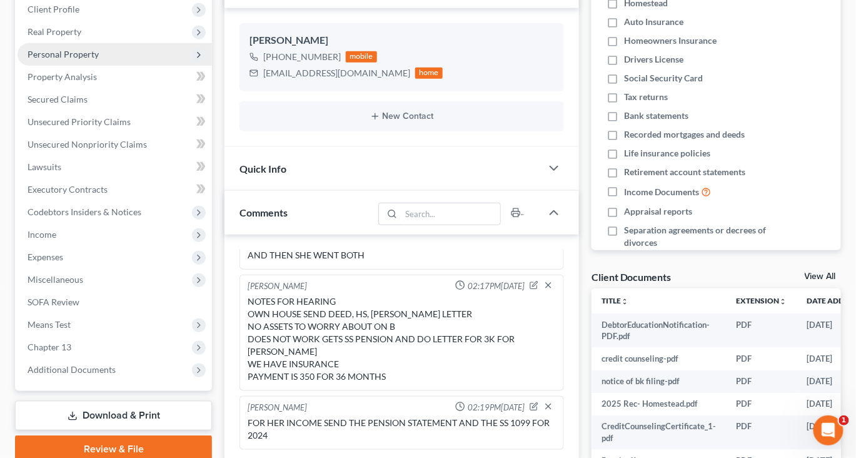
click at [83, 59] on span "Personal Property" at bounding box center [63, 54] width 71 height 11
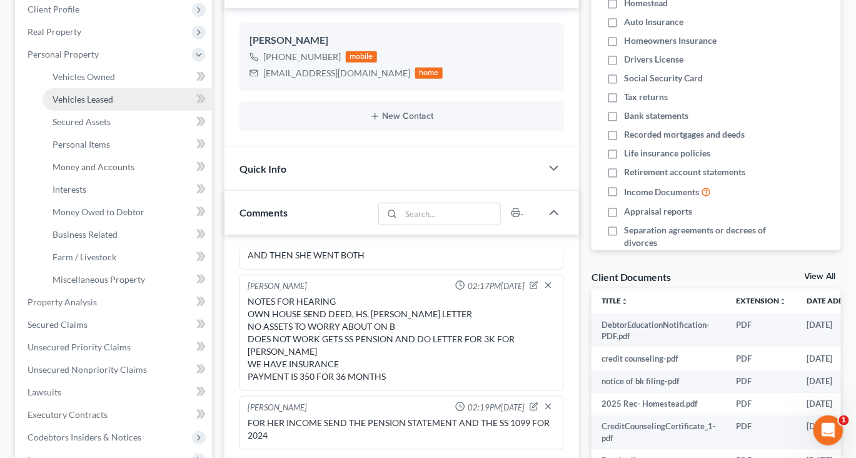
click at [85, 104] on span "Vehicles Leased" at bounding box center [83, 99] width 61 height 11
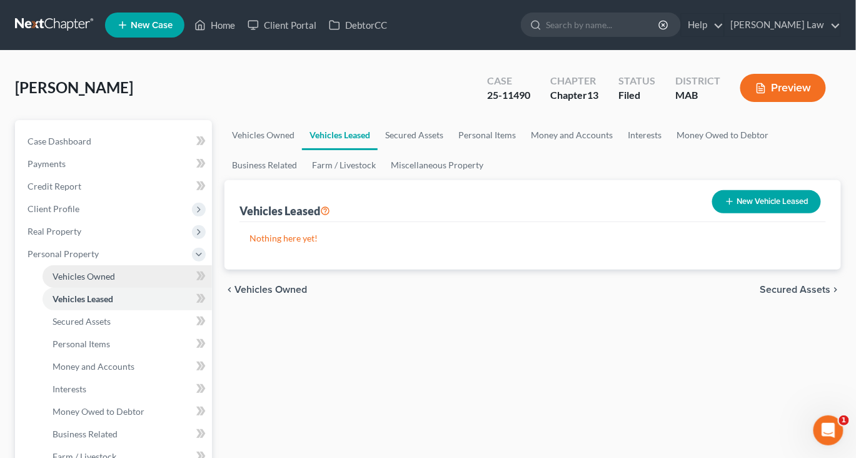
click at [106, 281] on span "Vehicles Owned" at bounding box center [84, 276] width 63 height 11
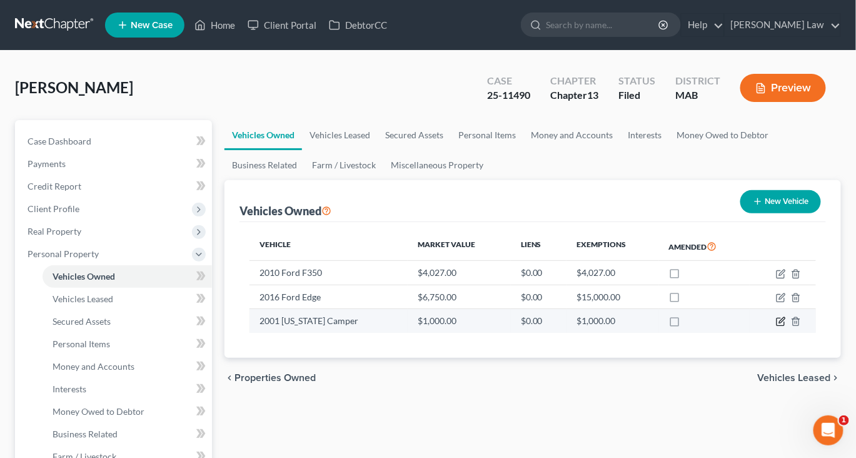
click at [776, 326] on icon "button" at bounding box center [781, 321] width 10 height 10
select select "0"
select select "25"
select select "0"
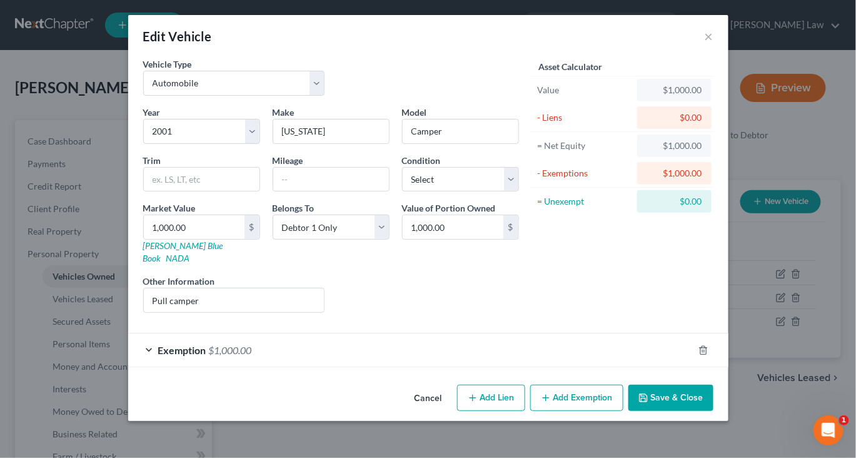
scroll to position [66, 0]
click at [713, 411] on button "Save & Close" at bounding box center [670, 397] width 85 height 26
